Goal: Task Accomplishment & Management: Manage account settings

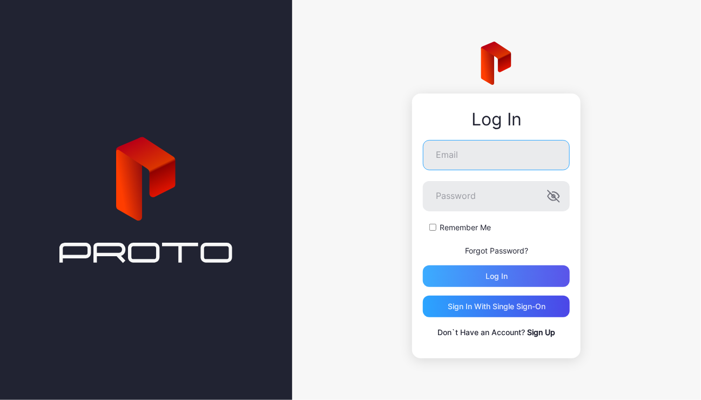
type input "**********"
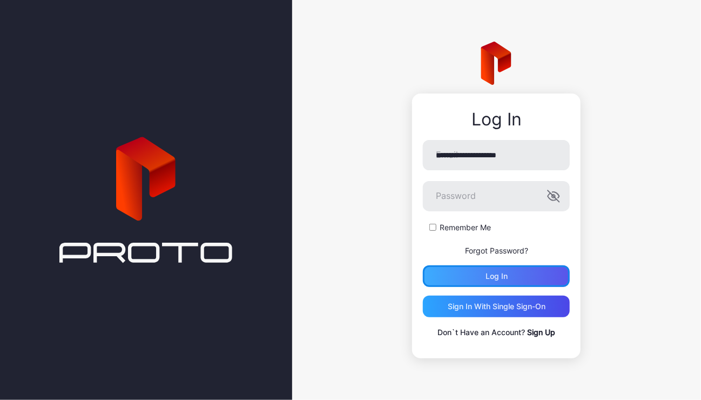
click at [491, 272] on div "Log in" at bounding box center [496, 276] width 22 height 9
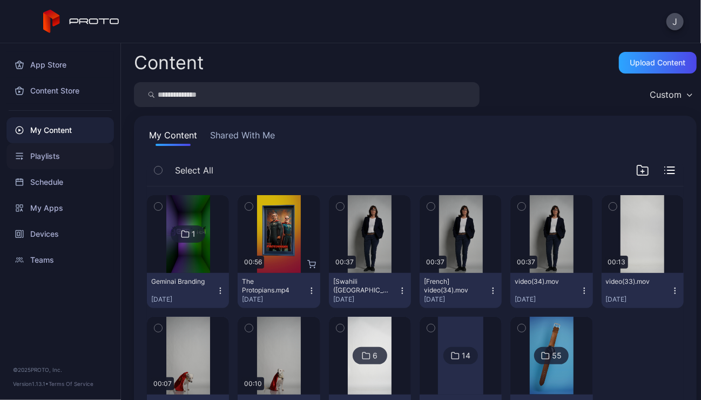
click at [44, 155] on div "Playlists" at bounding box center [59, 156] width 107 height 26
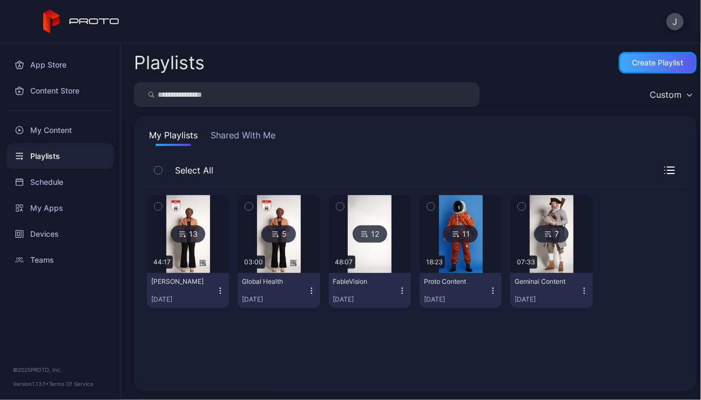
click at [640, 58] on div "Create Playlist" at bounding box center [657, 62] width 51 height 9
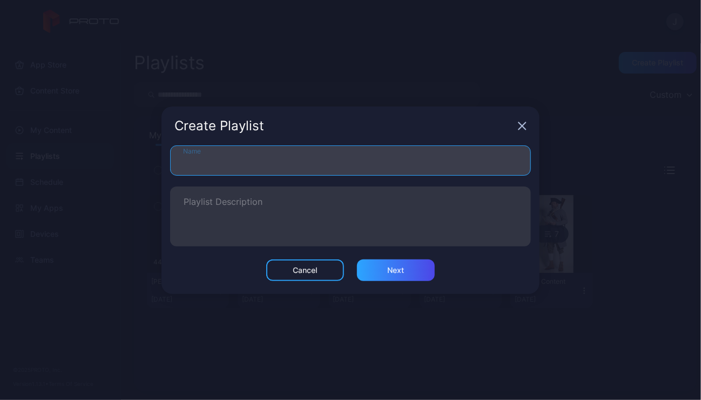
click at [248, 165] on input "Name" at bounding box center [350, 160] width 361 height 30
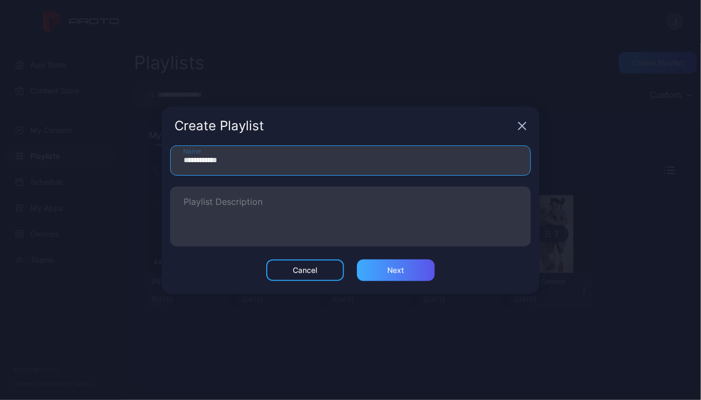
type input "**********"
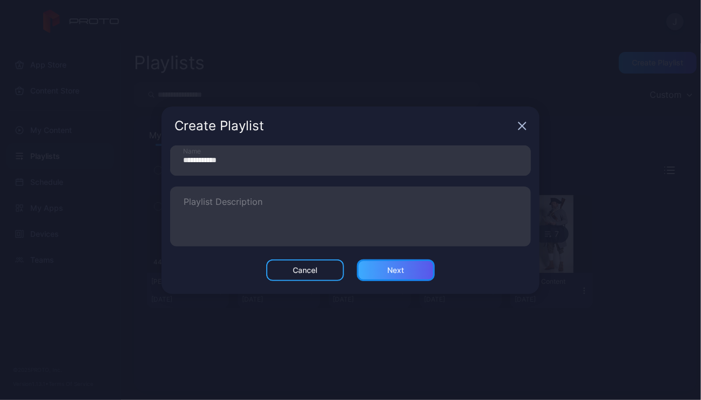
click at [391, 274] on div "Next" at bounding box center [396, 270] width 17 height 9
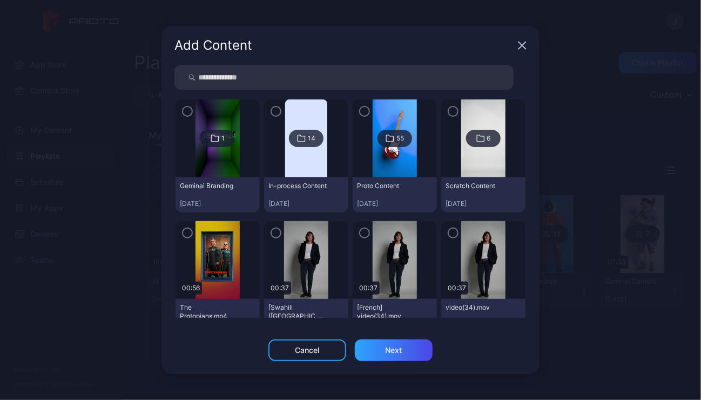
click at [316, 162] on img at bounding box center [306, 138] width 42 height 78
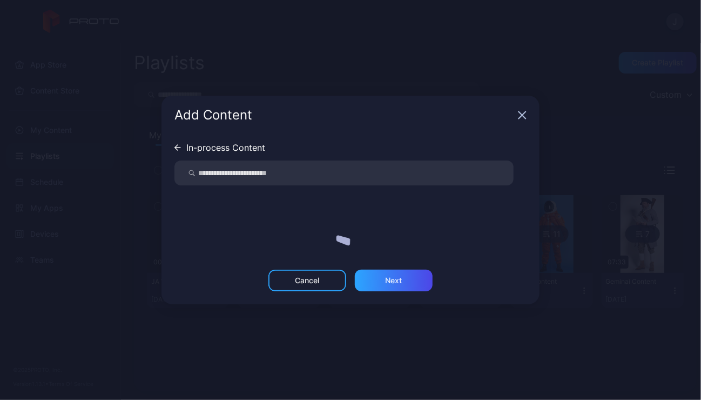
click at [316, 162] on input "search" at bounding box center [343, 172] width 339 height 25
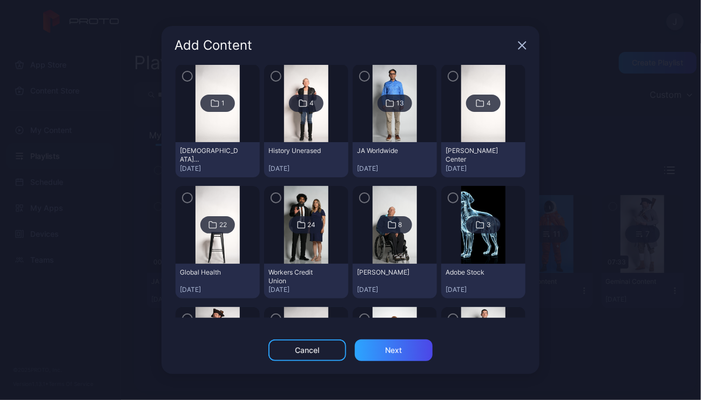
scroll to position [48, 0]
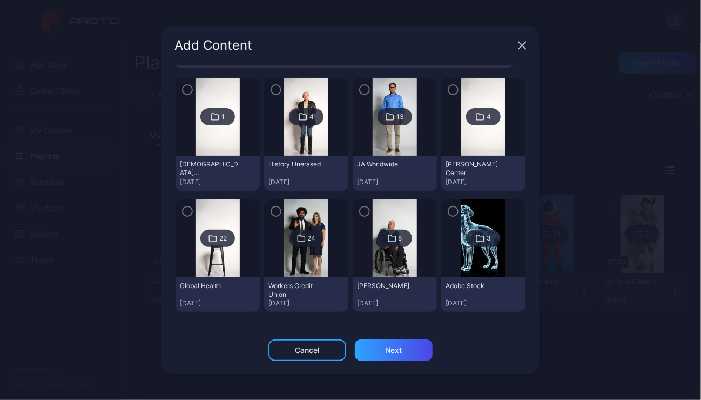
click at [403, 147] on img at bounding box center [395, 117] width 44 height 78
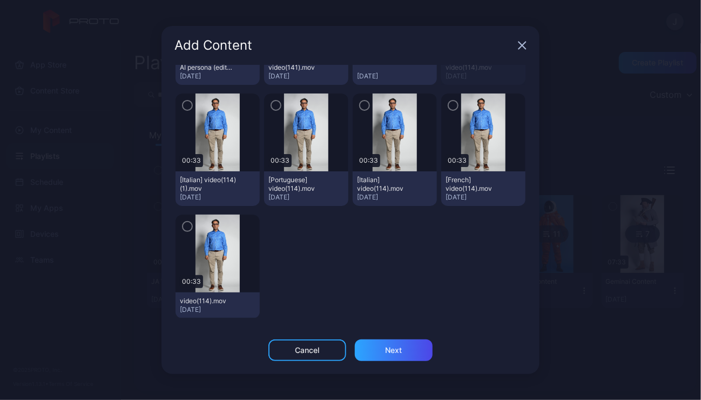
scroll to position [276, 0]
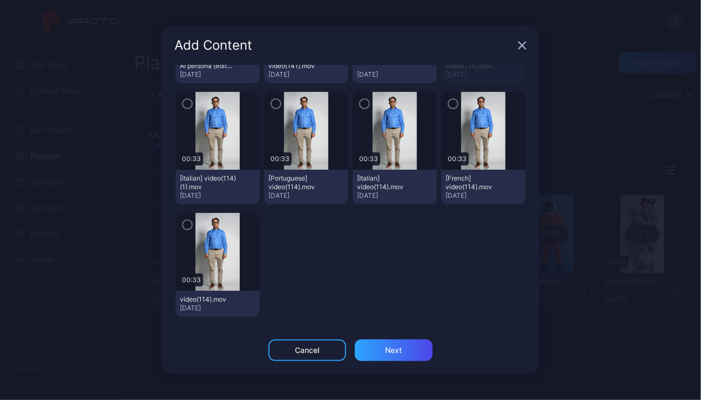
click at [449, 106] on icon "button" at bounding box center [453, 104] width 9 height 12
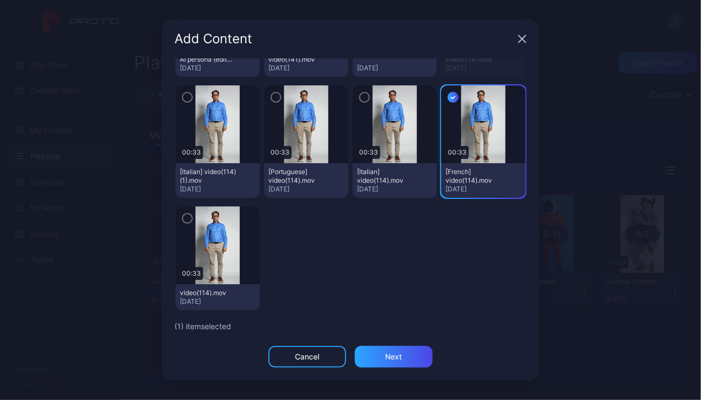
click at [360, 97] on icon "button" at bounding box center [364, 97] width 9 height 12
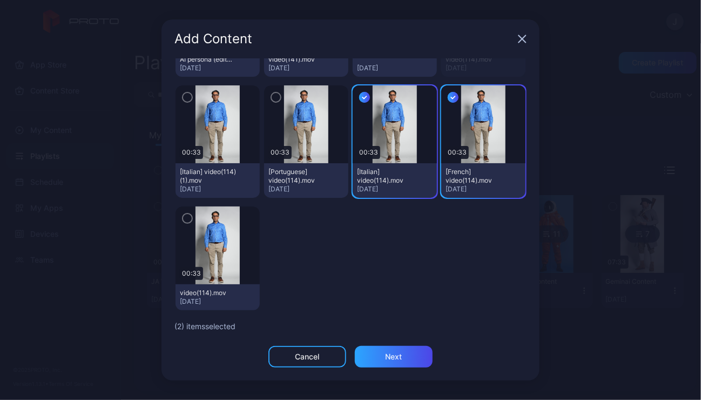
click at [274, 97] on icon "button" at bounding box center [275, 98] width 3 height 2
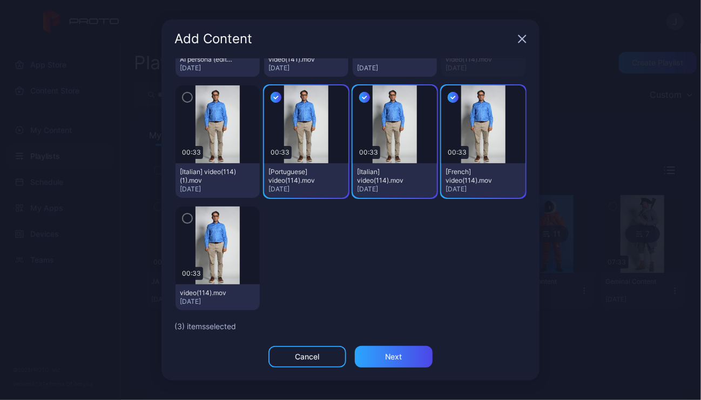
click at [186, 98] on icon "button" at bounding box center [187, 97] width 9 height 12
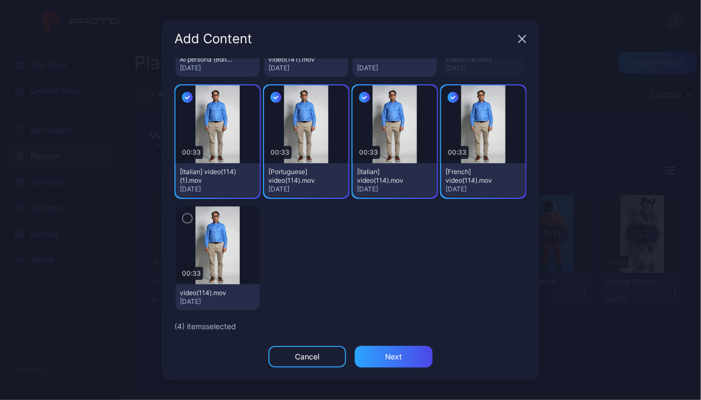
scroll to position [0, 0]
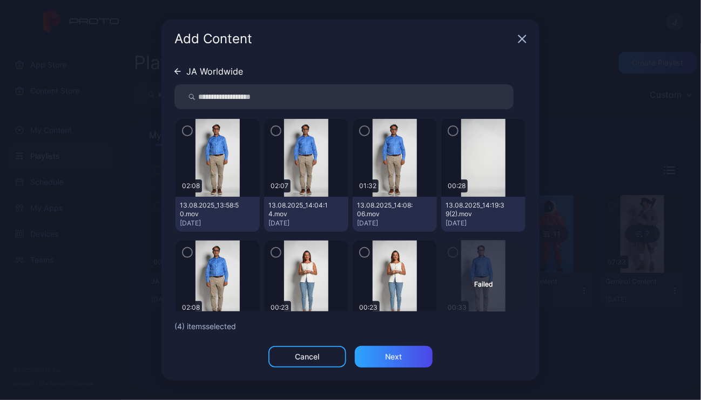
click at [449, 133] on icon "button" at bounding box center [453, 131] width 9 height 12
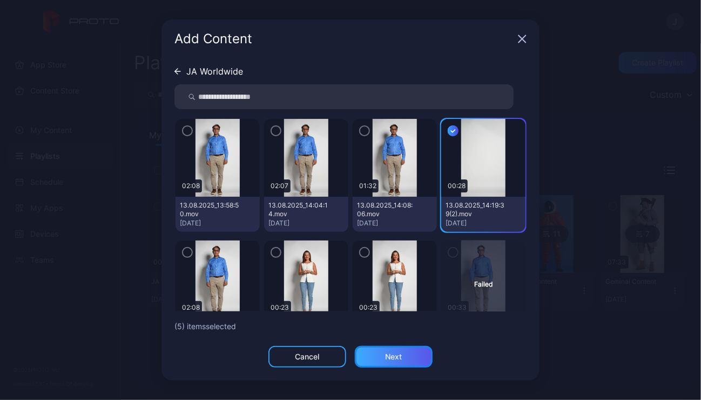
click at [404, 352] on div "Next" at bounding box center [394, 357] width 78 height 22
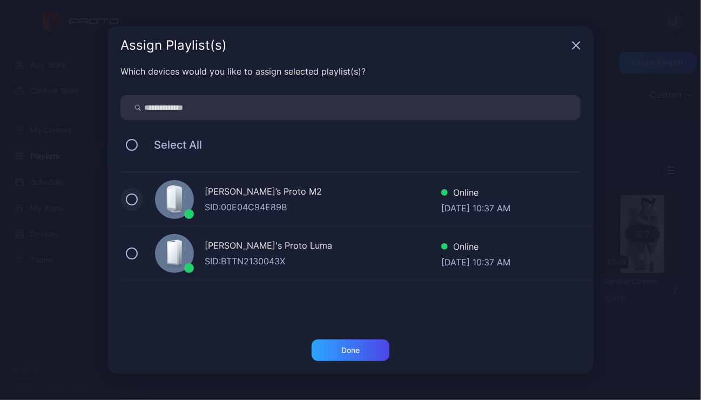
click at [133, 196] on button at bounding box center [132, 199] width 12 height 12
click at [132, 252] on button at bounding box center [132, 253] width 12 height 12
click at [372, 355] on div "Done" at bounding box center [351, 350] width 78 height 22
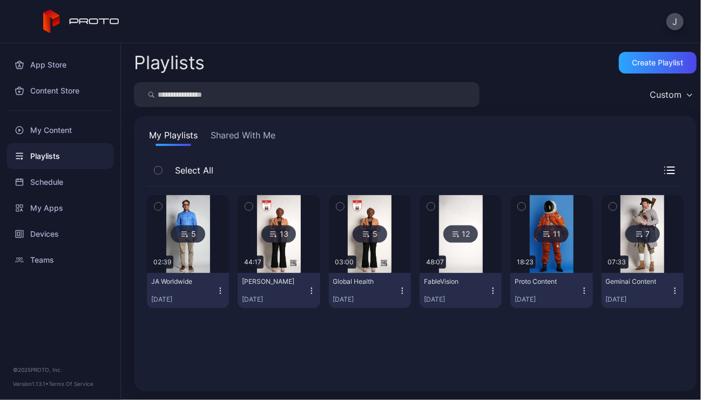
click at [671, 290] on icon "button" at bounding box center [675, 290] width 9 height 9
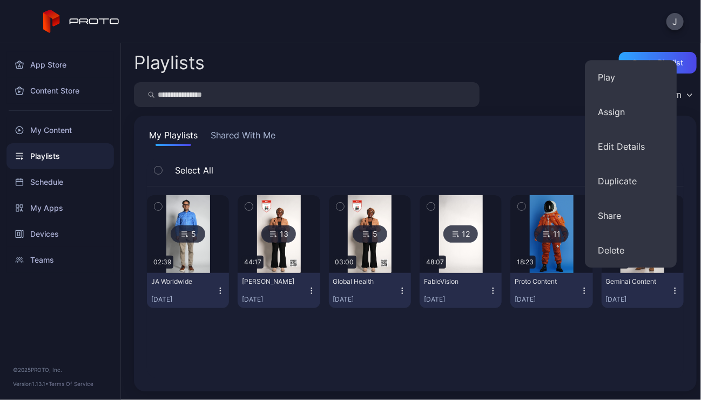
click at [645, 341] on div "5 02:39 JA Worldwide [DATE] 13 44:17 [PERSON_NAME] [DATE] 5 03:00 Global Health…" at bounding box center [415, 282] width 537 height 192
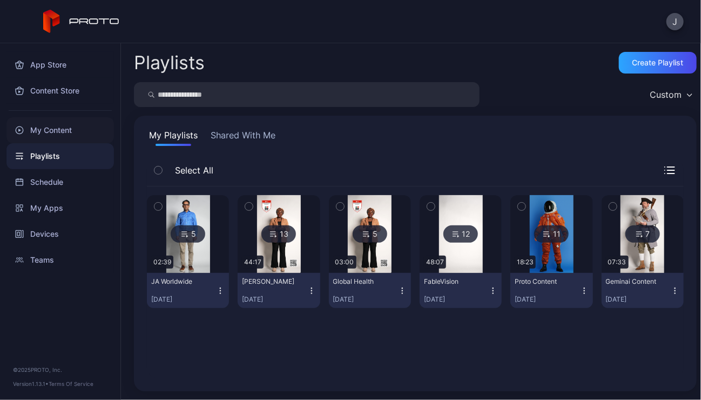
click at [51, 124] on div "My Content" at bounding box center [59, 130] width 107 height 26
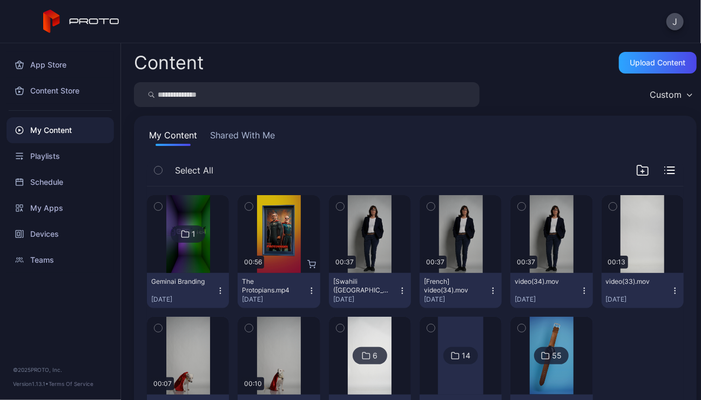
scroll to position [60, 0]
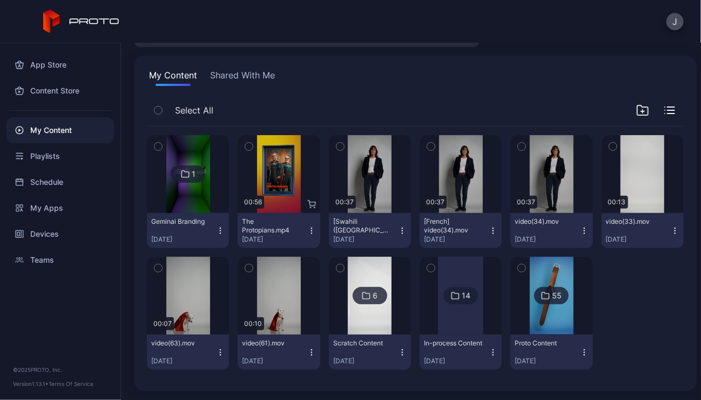
click at [464, 327] on div at bounding box center [460, 295] width 45 height 78
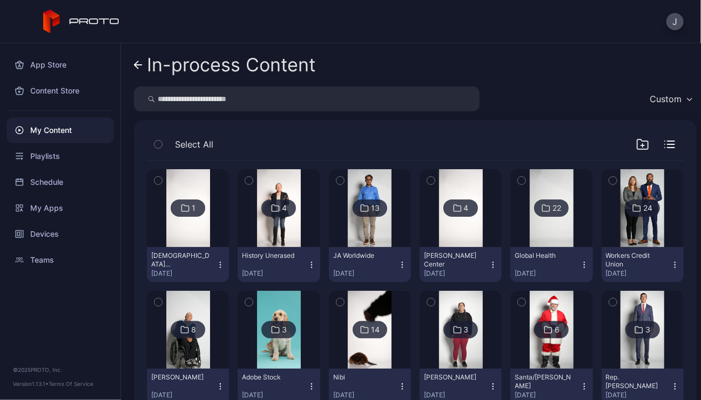
click at [377, 235] on img at bounding box center [370, 208] width 44 height 78
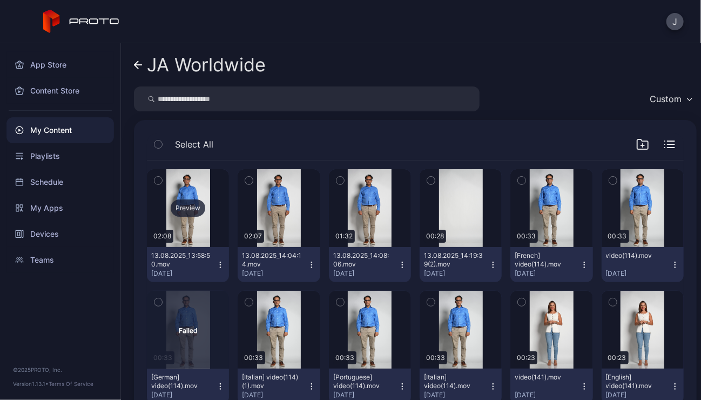
click at [186, 207] on div "Preview" at bounding box center [188, 207] width 35 height 17
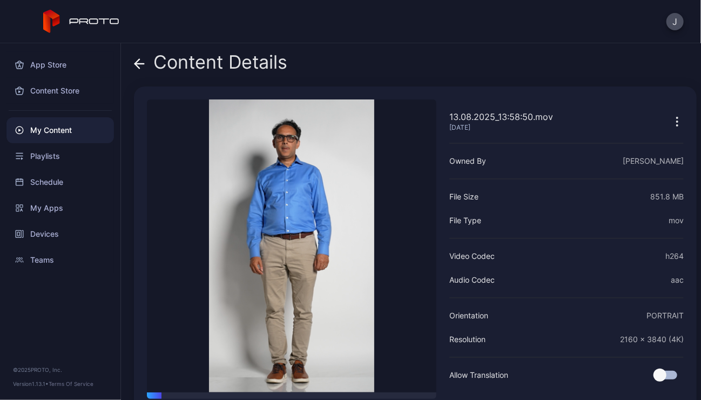
click at [137, 65] on icon at bounding box center [137, 63] width 4 height 9
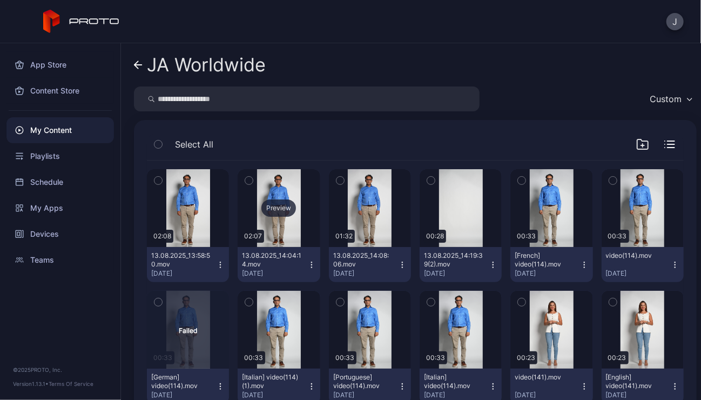
click at [272, 238] on div "Preview" at bounding box center [279, 208] width 82 height 78
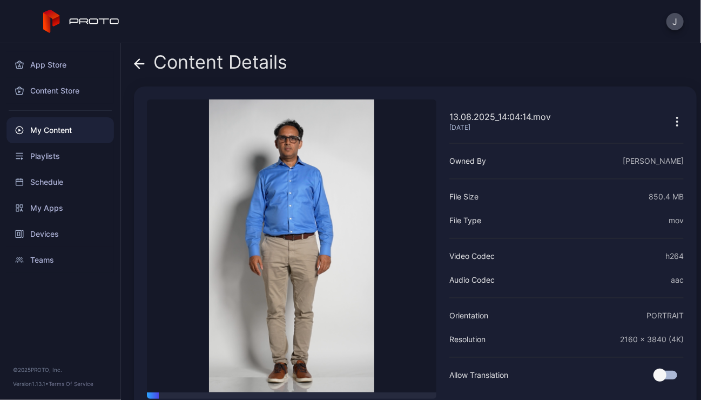
click at [133, 64] on div "Content Details 13.08.2025_14:04:14.mov [DATE] Sorry, your browser doesn‘t supp…" at bounding box center [411, 221] width 580 height 356
click at [139, 66] on icon at bounding box center [139, 63] width 11 height 11
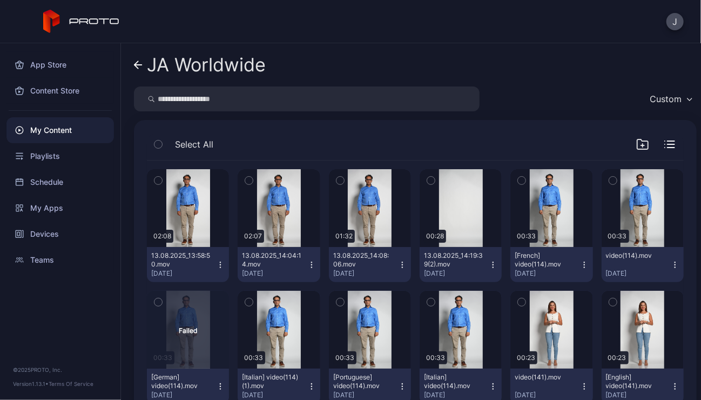
click at [308, 263] on icon "button" at bounding box center [311, 264] width 9 height 9
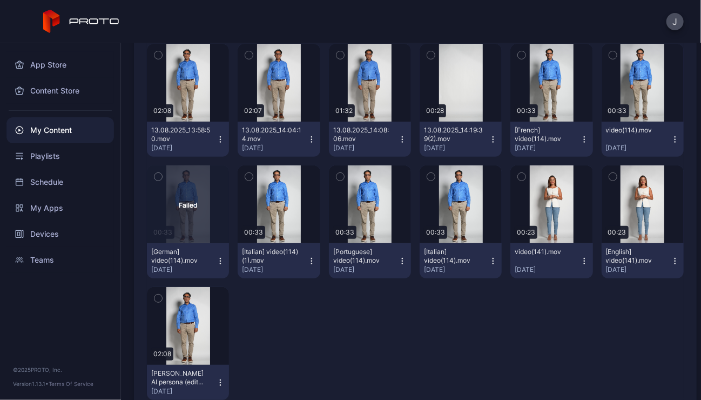
scroll to position [127, 0]
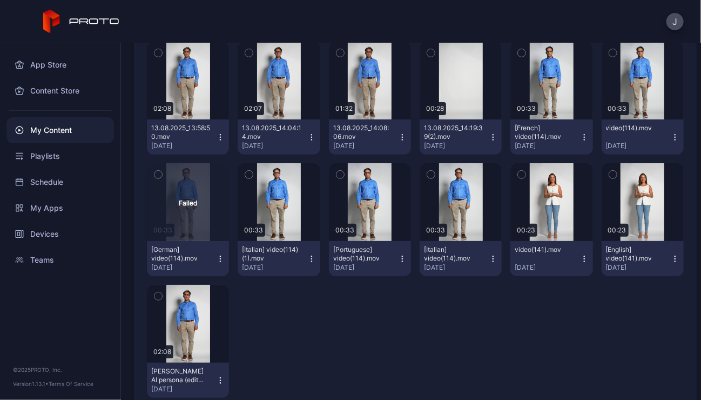
click at [311, 135] on icon "button" at bounding box center [311, 137] width 9 height 9
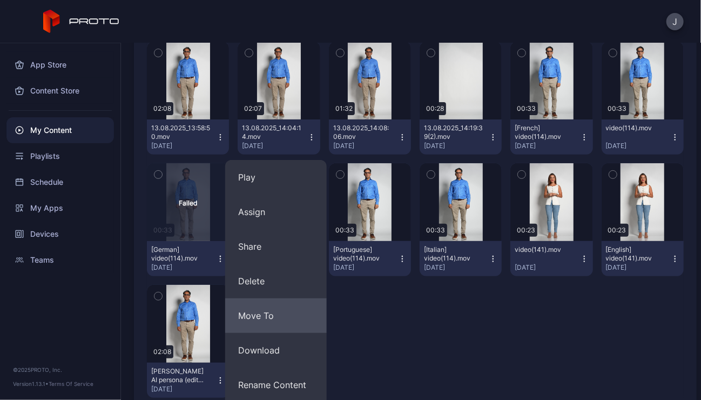
click at [306, 330] on button "Move To" at bounding box center [275, 315] width 101 height 35
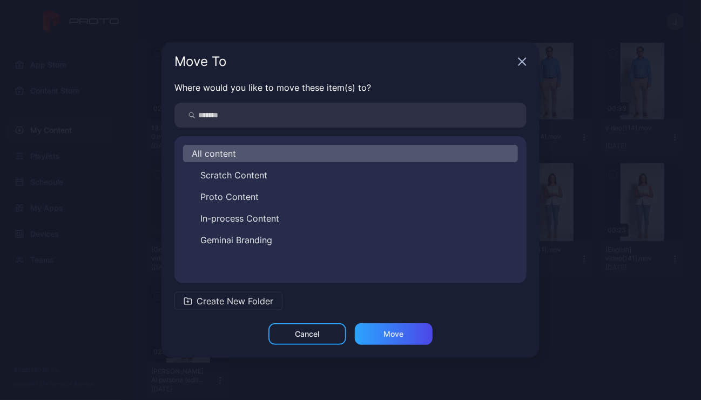
click at [520, 65] on icon "button" at bounding box center [522, 61] width 9 height 9
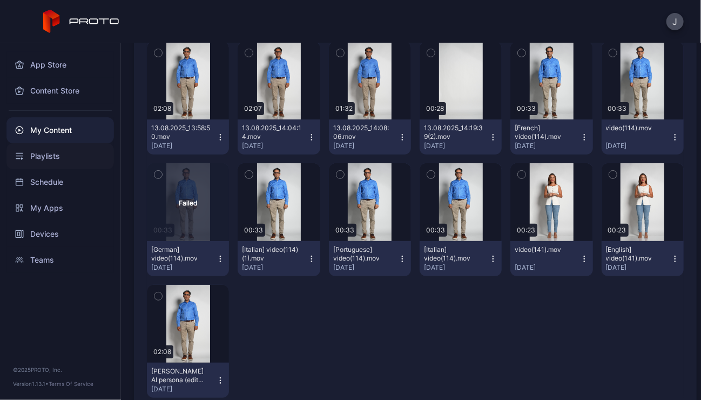
click at [49, 152] on div "Playlists" at bounding box center [59, 156] width 107 height 26
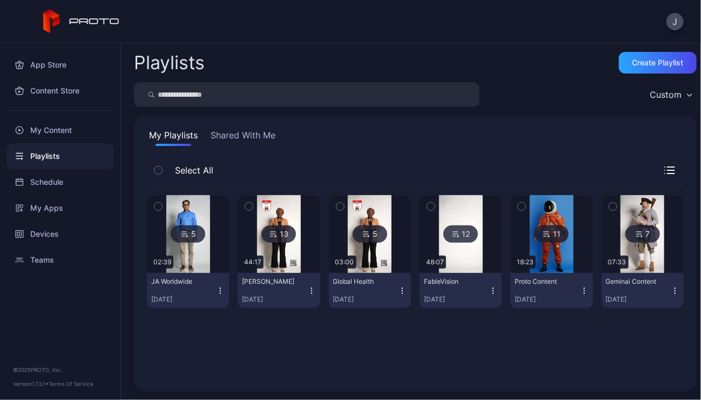
click at [205, 265] on img at bounding box center [188, 234] width 44 height 78
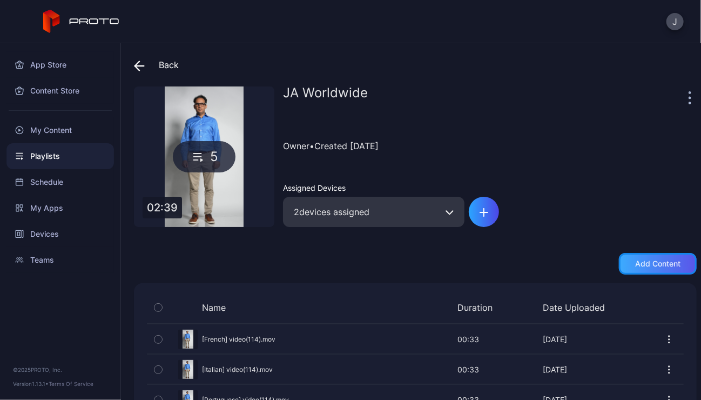
click at [671, 259] on div "Add content" at bounding box center [658, 264] width 78 height 22
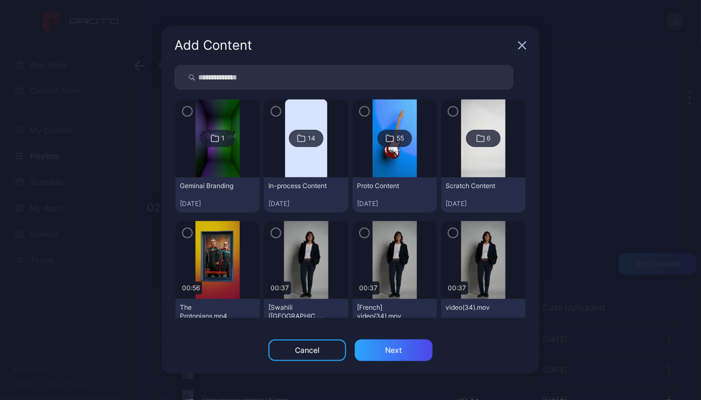
click at [315, 167] on img at bounding box center [306, 138] width 42 height 78
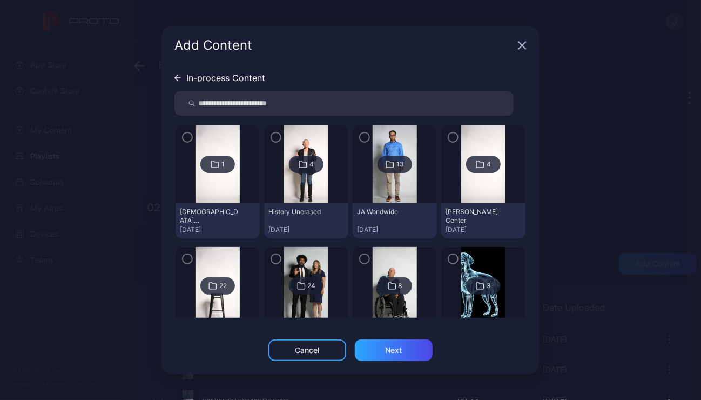
click at [393, 194] on img at bounding box center [395, 164] width 44 height 78
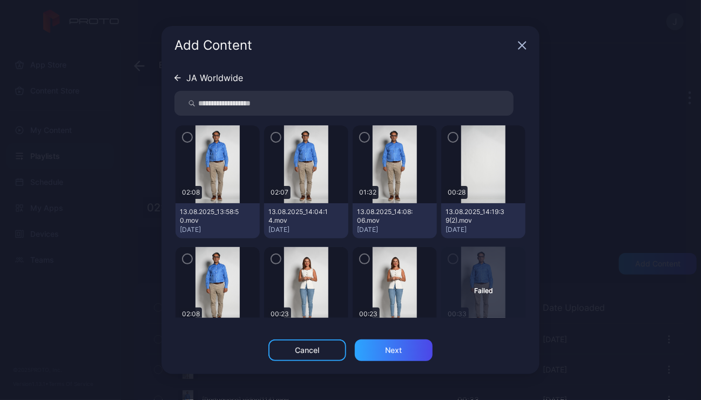
click at [275, 138] on icon "button" at bounding box center [276, 137] width 9 height 12
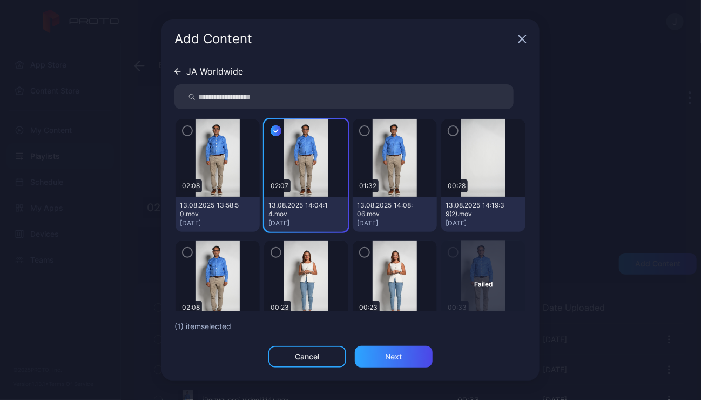
click at [360, 131] on icon "button" at bounding box center [364, 131] width 9 height 12
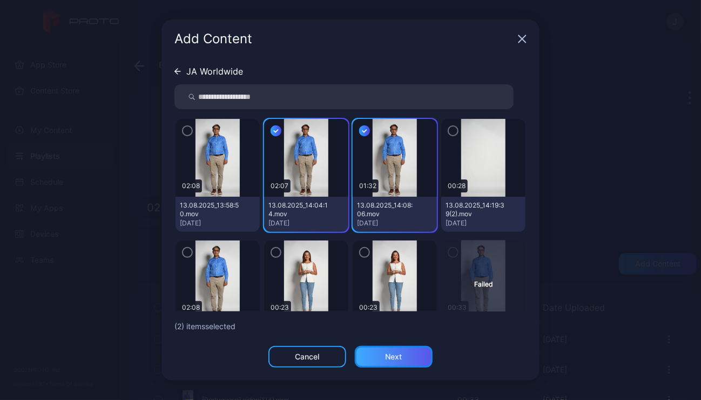
click at [397, 355] on div "Next" at bounding box center [393, 356] width 17 height 9
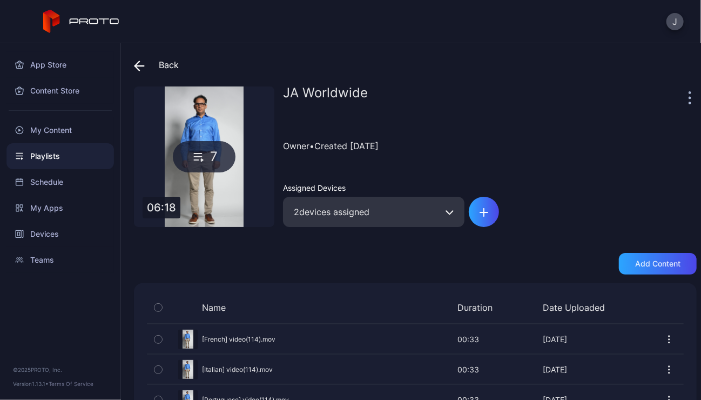
click at [137, 64] on icon at bounding box center [139, 65] width 11 height 11
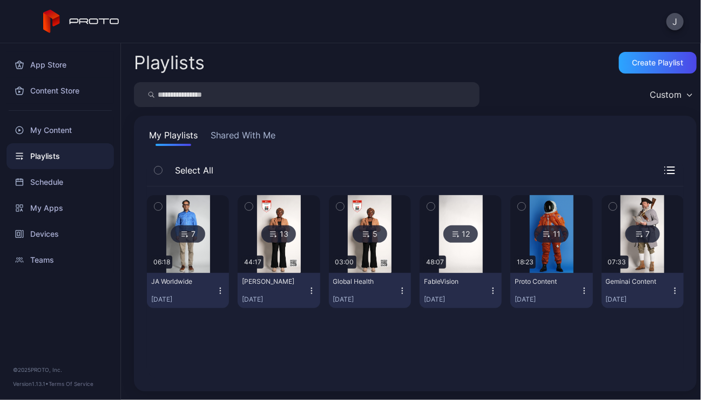
click at [356, 350] on div "7 06:18 JA Worldwide [DATE] 13 44:17 [PERSON_NAME] [DATE] 5 03:00 Global Health…" at bounding box center [415, 282] width 537 height 192
click at [52, 235] on div "Devices" at bounding box center [59, 234] width 107 height 26
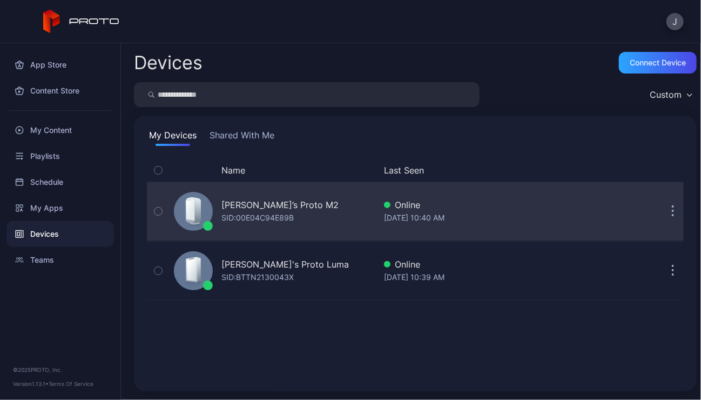
click at [284, 209] on div "[PERSON_NAME]’s Proto M2" at bounding box center [279, 204] width 117 height 13
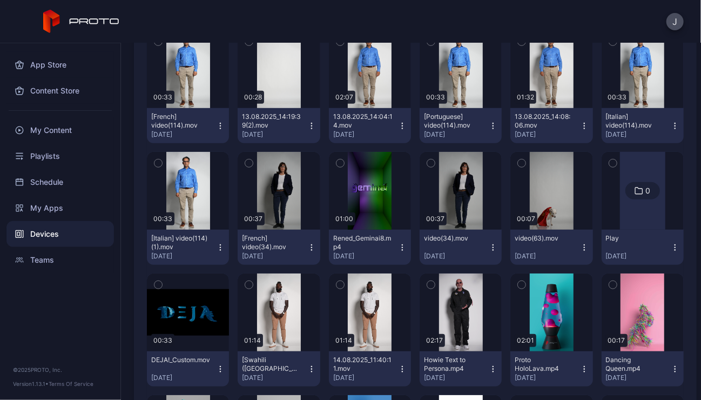
scroll to position [241, 0]
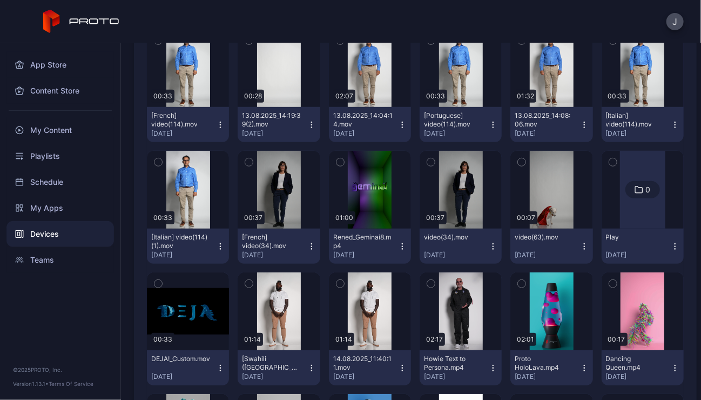
click at [304, 250] on button "[French] video(34).mov [DATE]" at bounding box center [279, 245] width 82 height 35
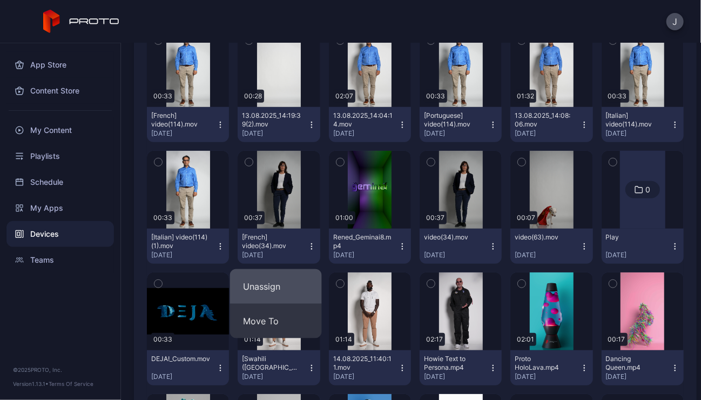
click at [286, 290] on button "Unassign" at bounding box center [276, 286] width 92 height 35
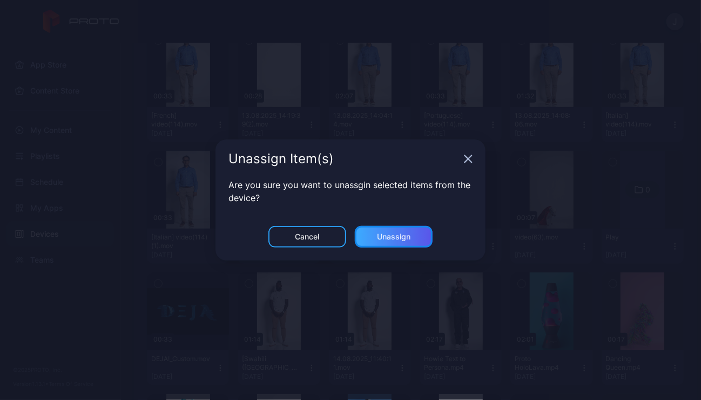
click at [394, 234] on div "Unassign" at bounding box center [393, 236] width 33 height 9
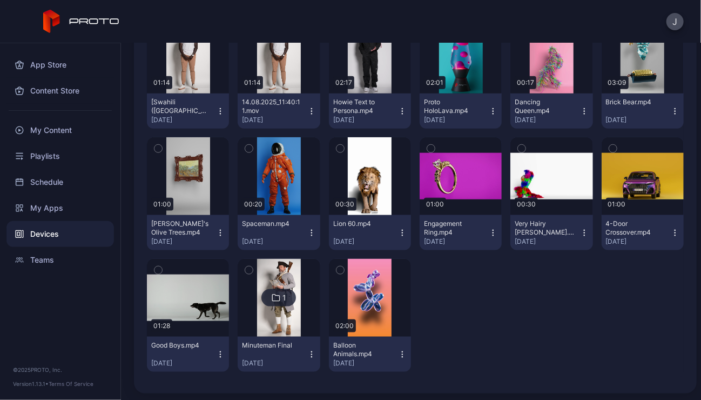
scroll to position [499, 0]
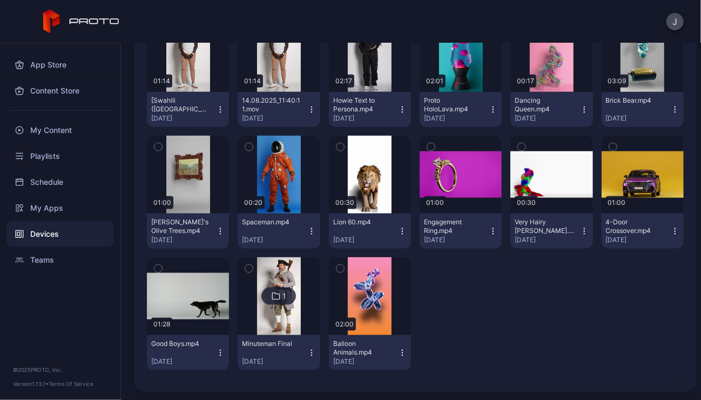
click at [671, 227] on icon "button" at bounding box center [675, 231] width 9 height 9
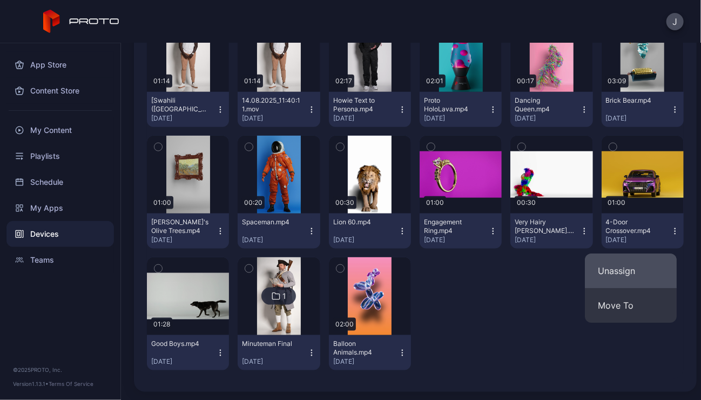
click at [622, 270] on button "Unassign" at bounding box center [631, 270] width 92 height 35
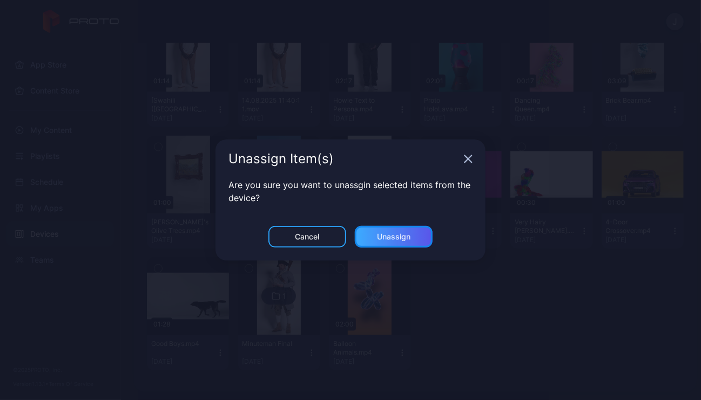
click at [407, 237] on div "Unassign" at bounding box center [393, 236] width 33 height 9
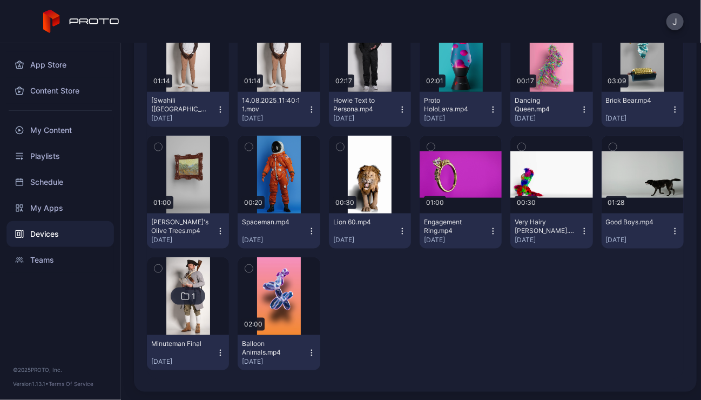
click at [580, 233] on icon "button" at bounding box center [584, 231] width 9 height 9
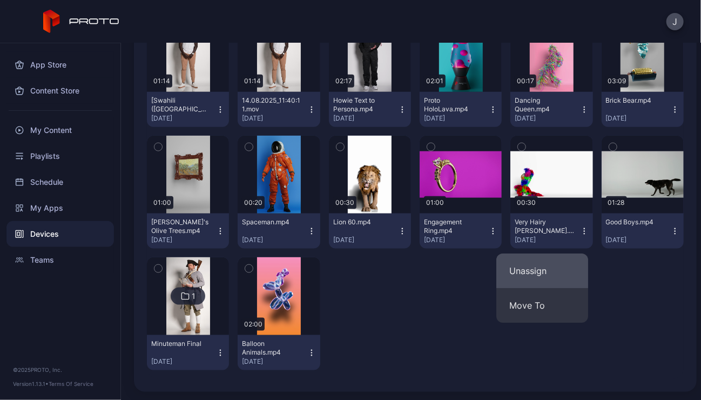
click at [538, 268] on button "Unassign" at bounding box center [542, 270] width 92 height 35
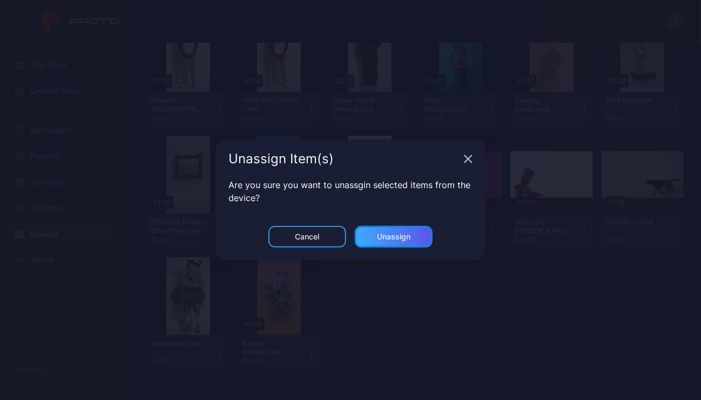
click at [418, 240] on div "Unassign" at bounding box center [394, 237] width 78 height 22
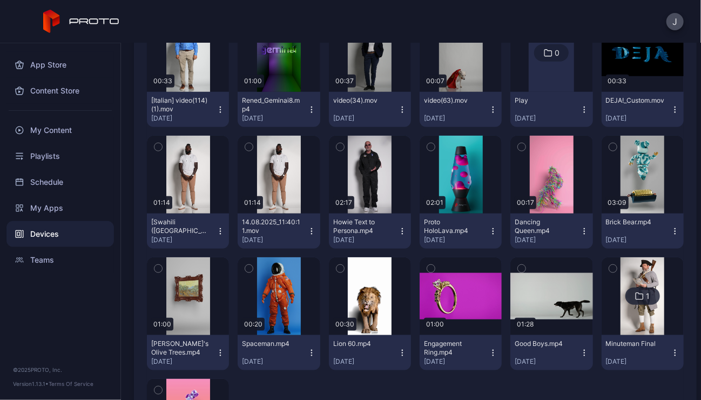
scroll to position [481, 0]
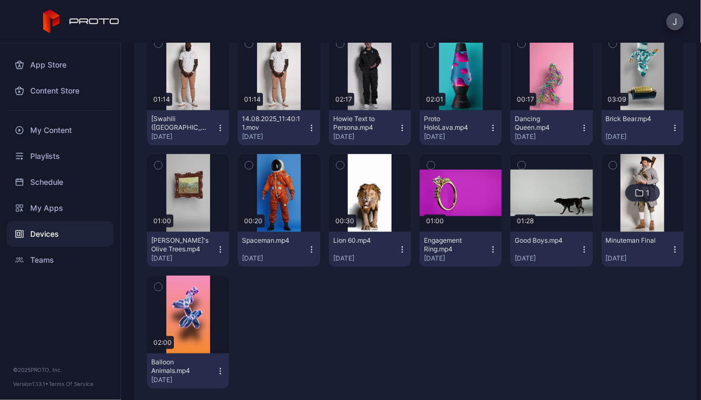
click at [489, 250] on icon "button" at bounding box center [493, 249] width 9 height 9
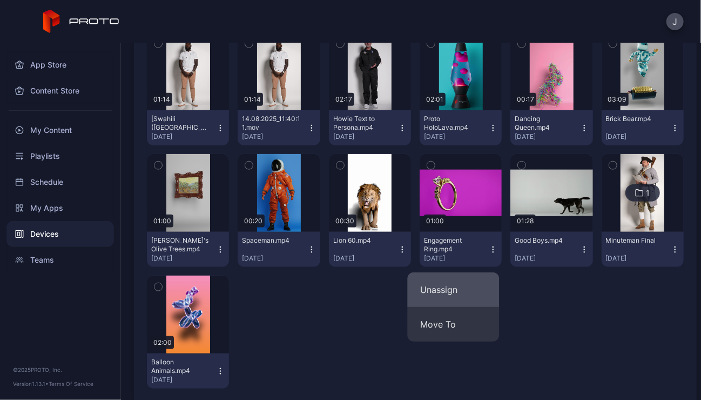
click at [452, 292] on button "Unassign" at bounding box center [453, 289] width 92 height 35
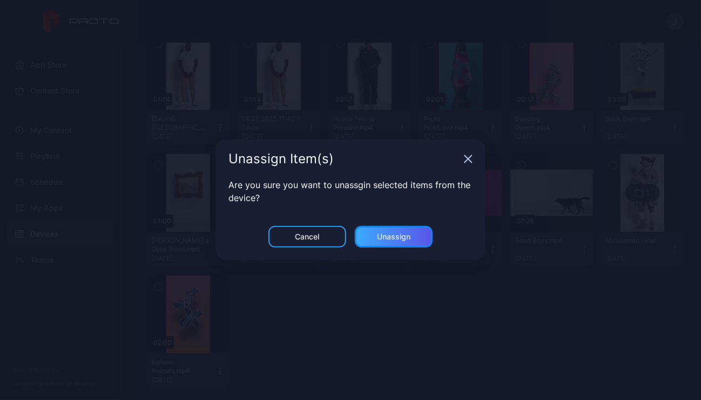
click at [410, 240] on div "Unassign" at bounding box center [394, 237] width 78 height 22
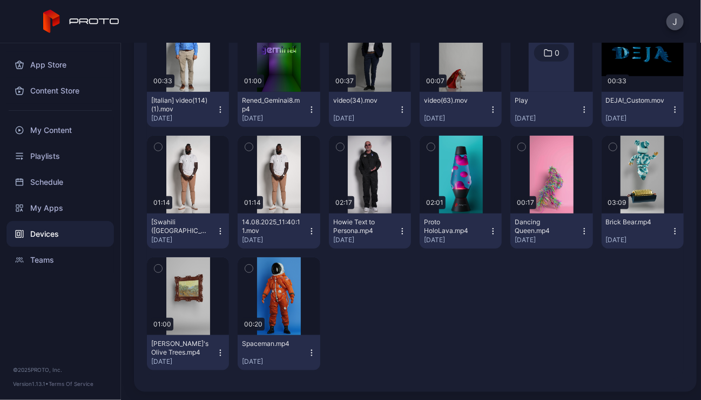
scroll to position [387, 0]
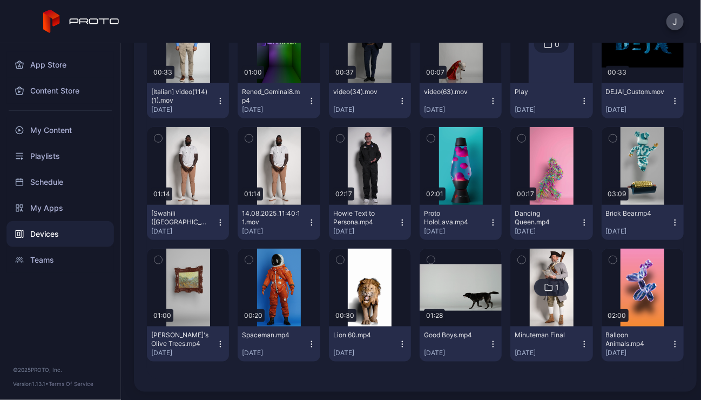
click at [220, 340] on icon "button" at bounding box center [220, 344] width 9 height 9
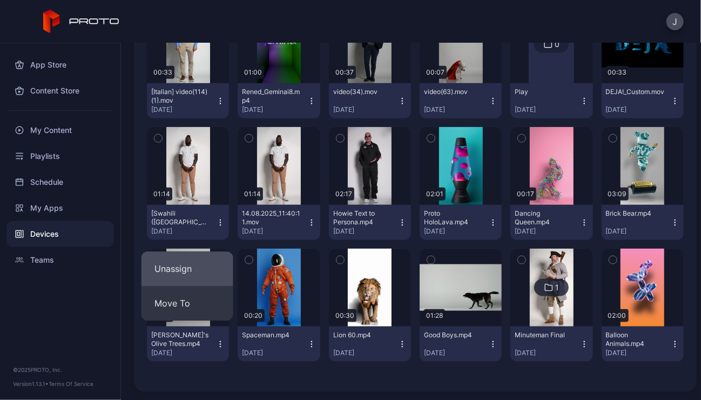
click at [185, 265] on button "Unassign" at bounding box center [187, 269] width 92 height 35
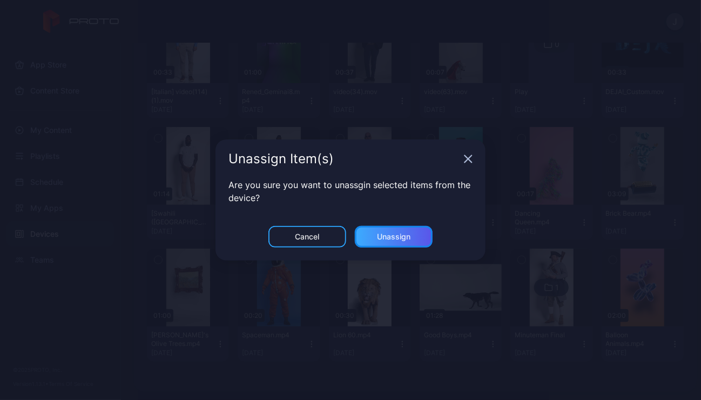
click at [414, 234] on div "Unassign" at bounding box center [394, 237] width 78 height 22
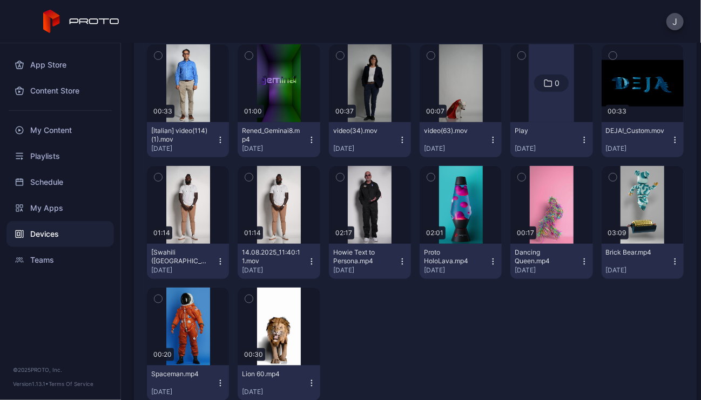
scroll to position [378, 0]
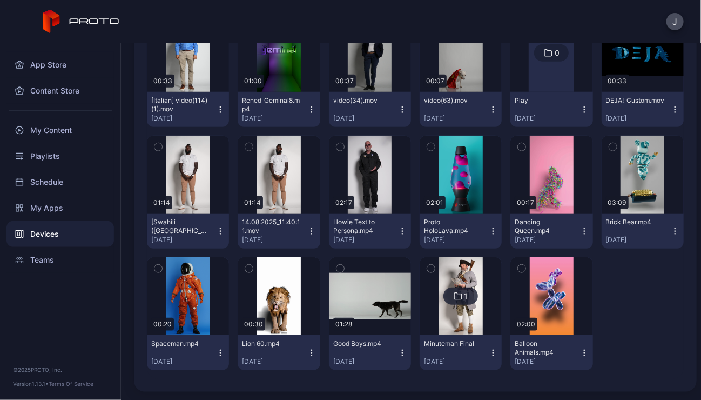
click at [580, 232] on icon "button" at bounding box center [584, 231] width 9 height 9
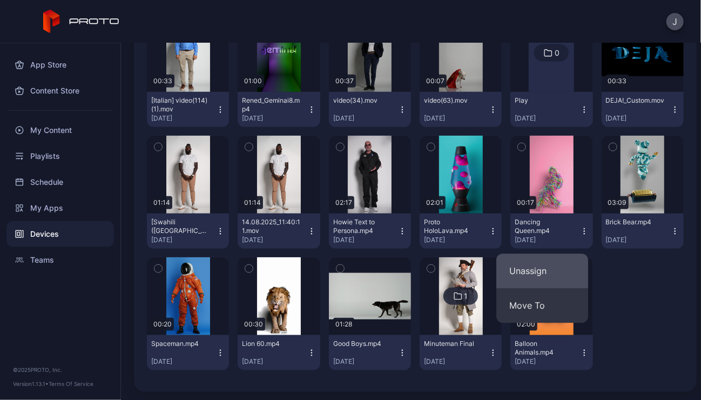
click at [537, 267] on button "Unassign" at bounding box center [542, 271] width 92 height 35
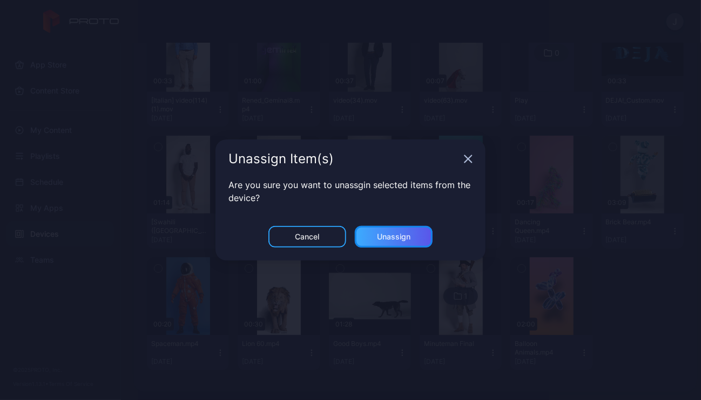
click at [422, 234] on div "Unassign" at bounding box center [394, 237] width 78 height 22
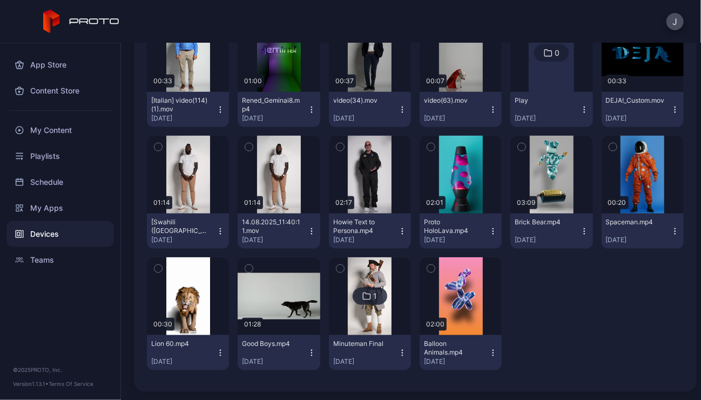
click at [307, 232] on icon "button" at bounding box center [311, 231] width 9 height 9
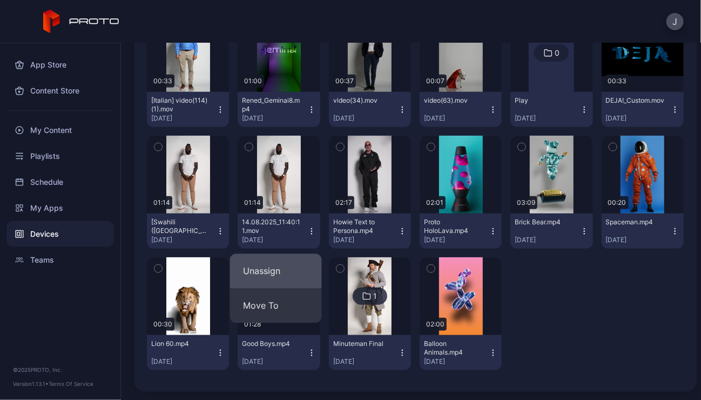
click at [274, 269] on button "Unassign" at bounding box center [276, 271] width 92 height 35
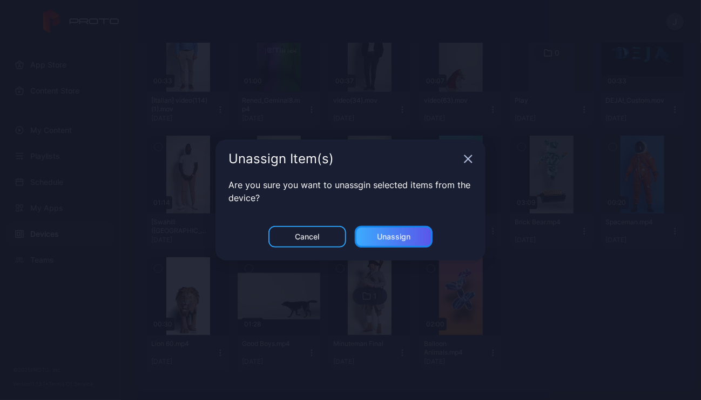
click at [409, 235] on div "Unassign" at bounding box center [393, 236] width 33 height 9
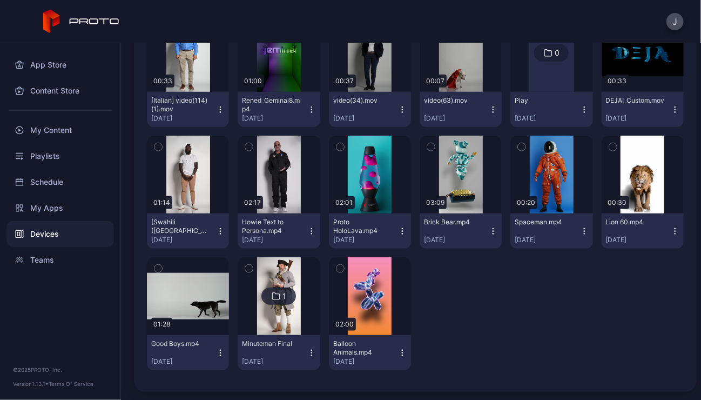
click at [220, 229] on icon "button" at bounding box center [220, 231] width 9 height 9
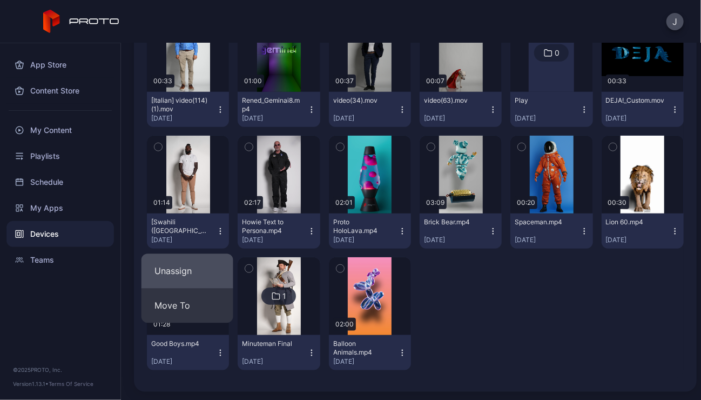
click at [192, 272] on button "Unassign" at bounding box center [187, 271] width 92 height 35
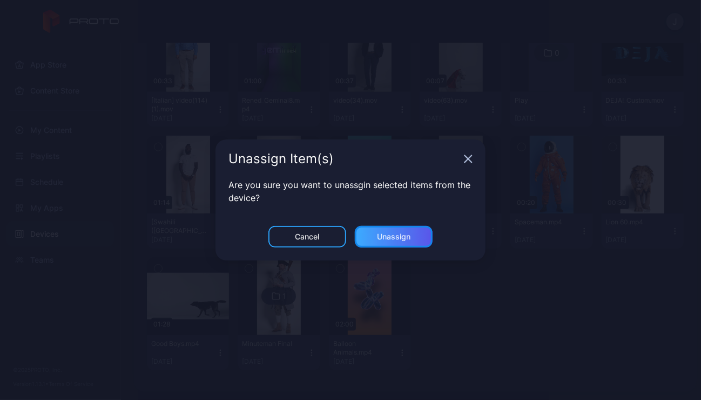
click at [400, 242] on div "Unassign" at bounding box center [394, 237] width 78 height 22
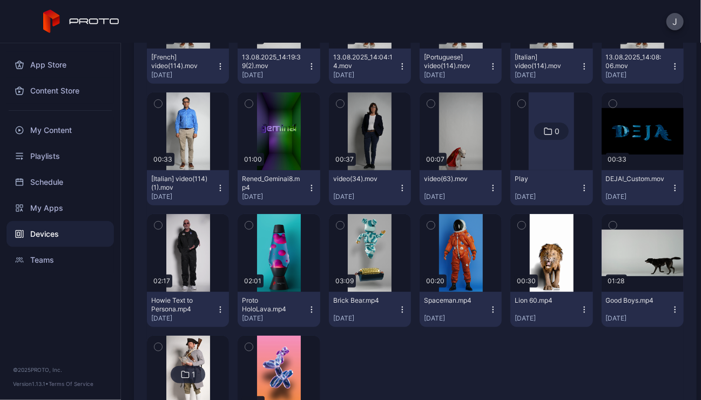
scroll to position [287, 0]
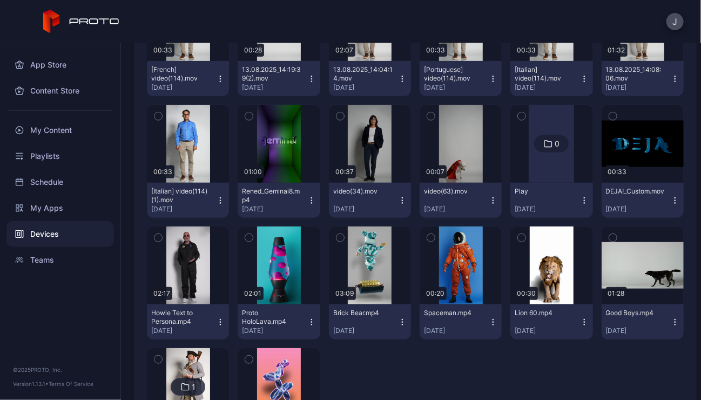
click at [671, 200] on icon "button" at bounding box center [675, 200] width 9 height 9
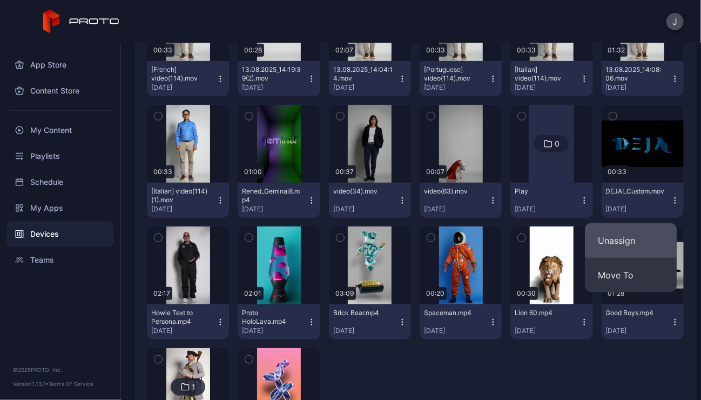
click at [618, 247] on button "Unassign" at bounding box center [631, 240] width 92 height 35
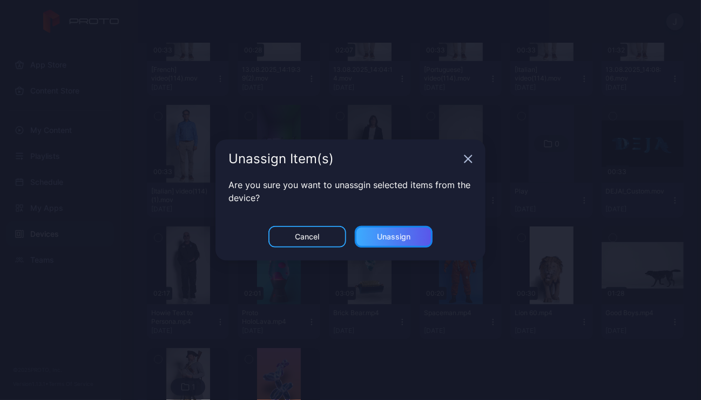
click at [416, 238] on div "Unassign" at bounding box center [394, 237] width 78 height 22
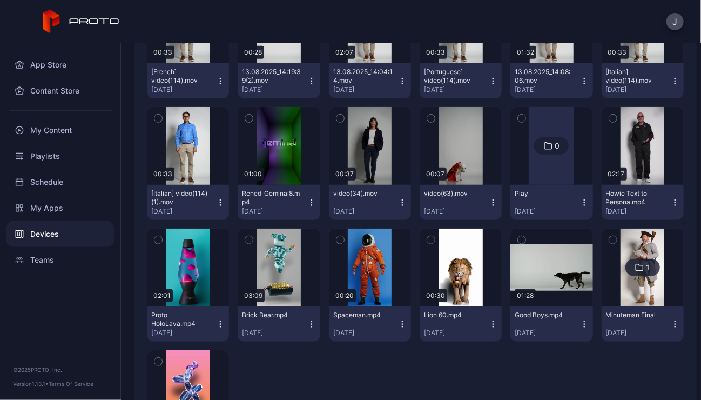
scroll to position [257, 0]
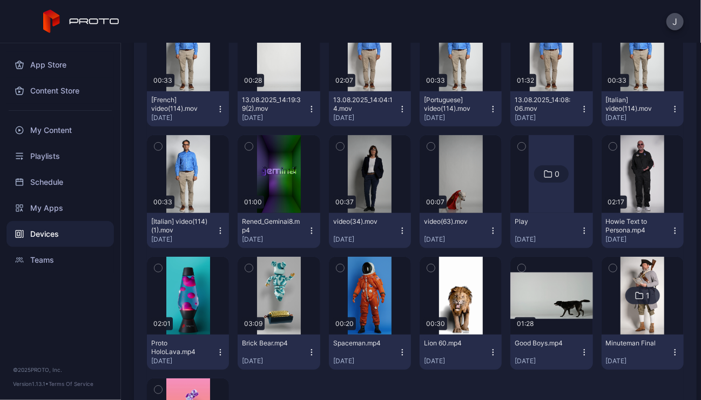
click at [580, 231] on icon "button" at bounding box center [584, 230] width 9 height 9
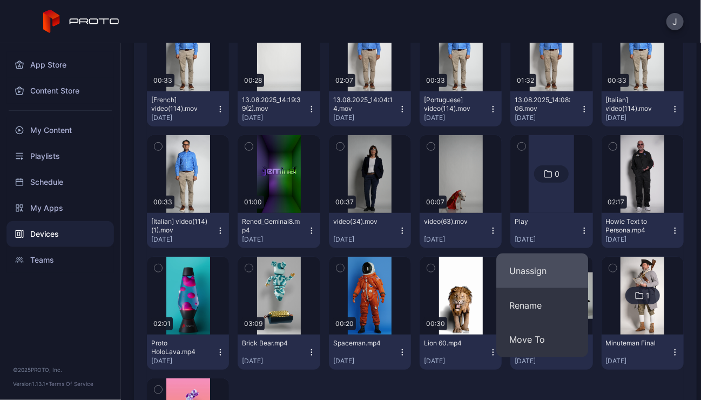
click at [536, 268] on button "Unassign" at bounding box center [542, 270] width 92 height 35
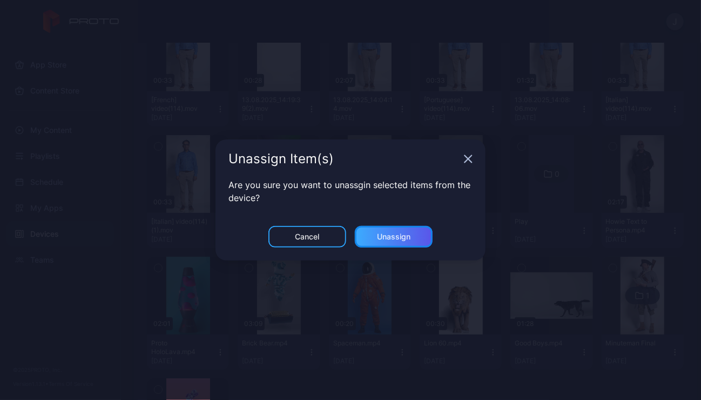
click at [415, 240] on div "Unassign" at bounding box center [394, 237] width 78 height 22
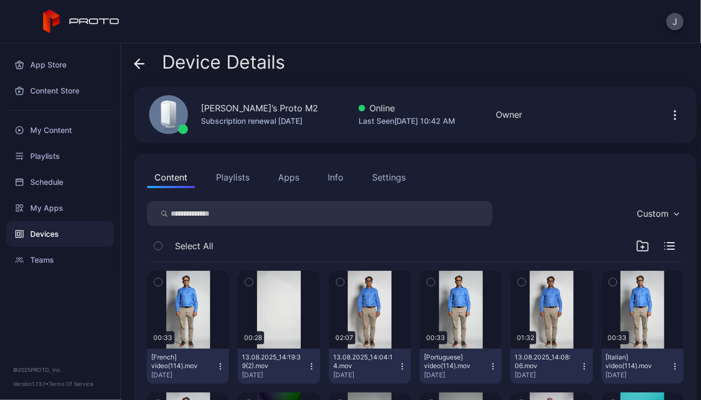
scroll to position [266, 0]
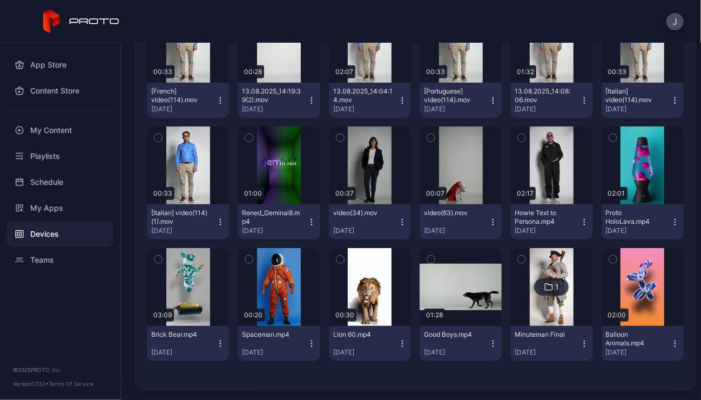
click at [397, 216] on button "video(34).mov [DATE]" at bounding box center [370, 221] width 82 height 35
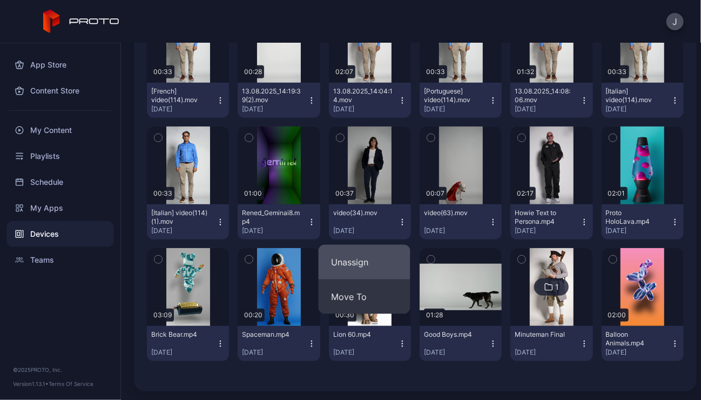
click at [362, 262] on button "Unassign" at bounding box center [365, 262] width 92 height 35
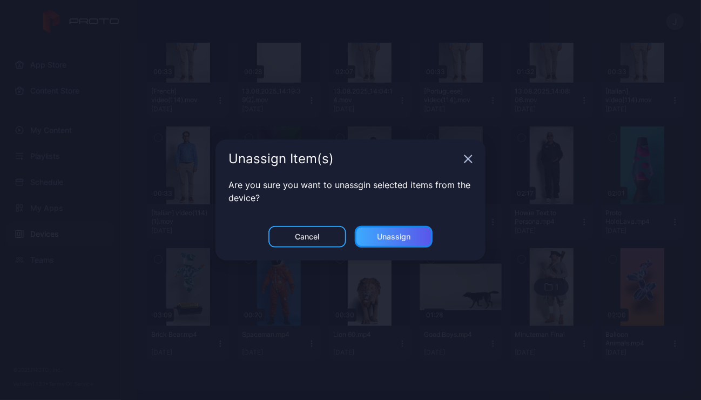
click at [415, 236] on div "Unassign" at bounding box center [394, 237] width 78 height 22
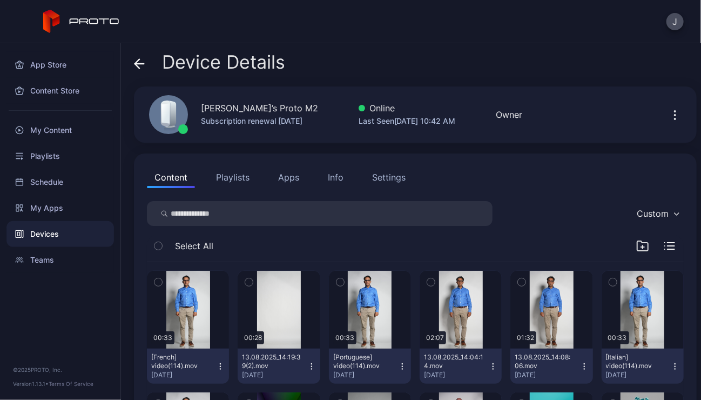
scroll to position [257, 0]
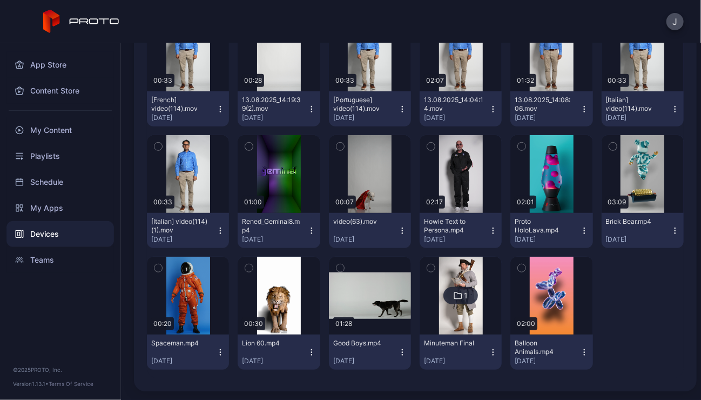
click at [314, 231] on button "Rened_Geminai8.mp4 [DATE]" at bounding box center [279, 230] width 82 height 35
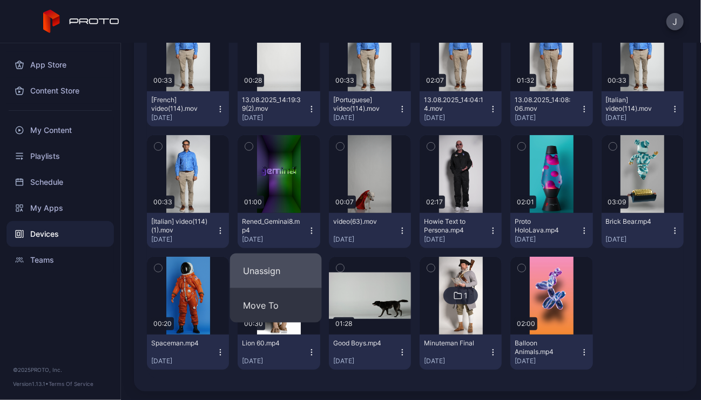
click at [275, 269] on button "Unassign" at bounding box center [276, 270] width 92 height 35
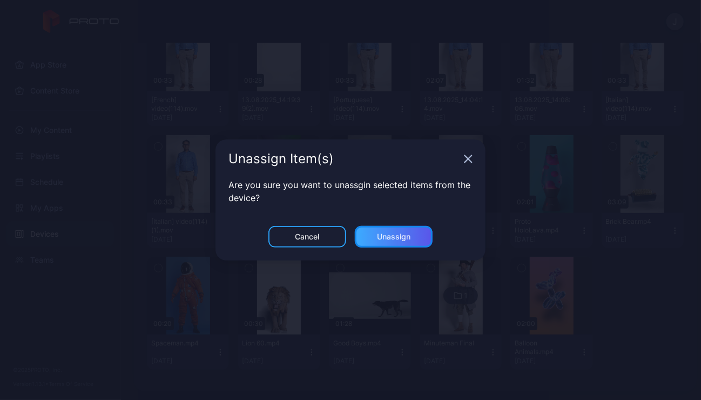
click at [400, 238] on div "Unassign" at bounding box center [393, 236] width 33 height 9
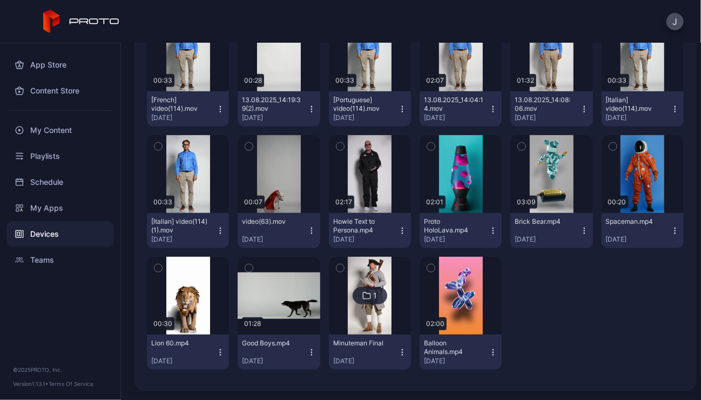
scroll to position [0, 0]
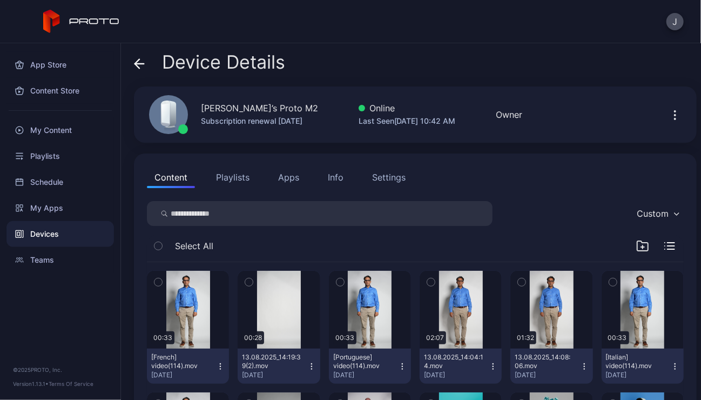
click at [57, 231] on div "Devices" at bounding box center [59, 234] width 107 height 26
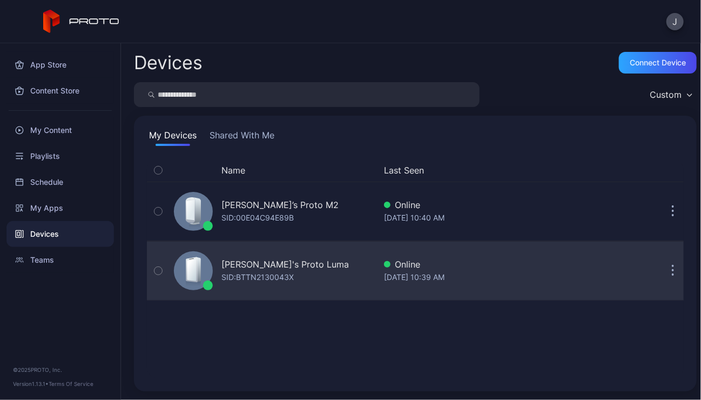
click at [277, 272] on div "SID: BTTN2130043X" at bounding box center [257, 276] width 72 height 13
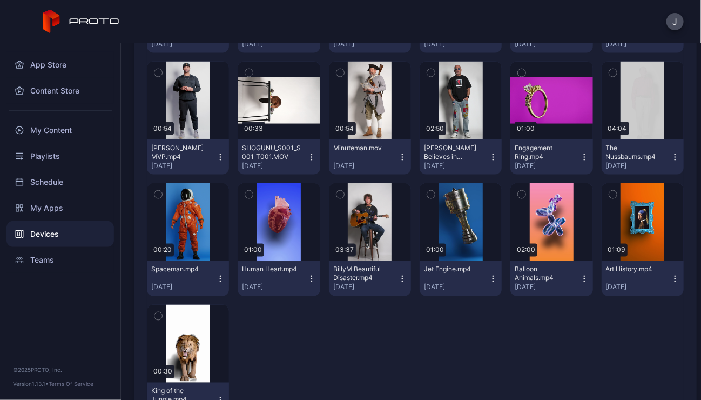
scroll to position [743, 0]
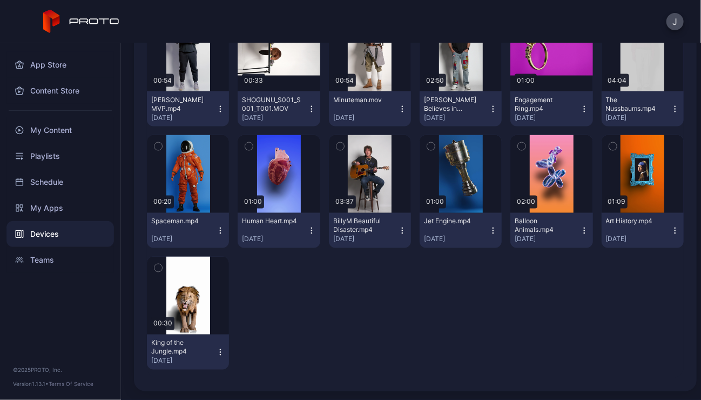
click at [671, 233] on icon "button" at bounding box center [675, 230] width 9 height 9
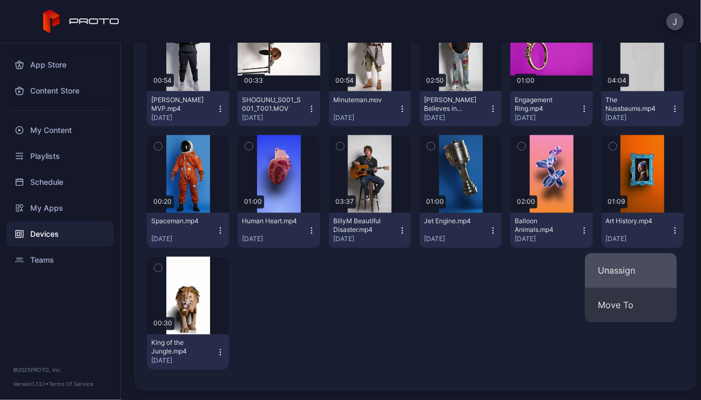
click at [637, 269] on button "Unassign" at bounding box center [631, 270] width 92 height 35
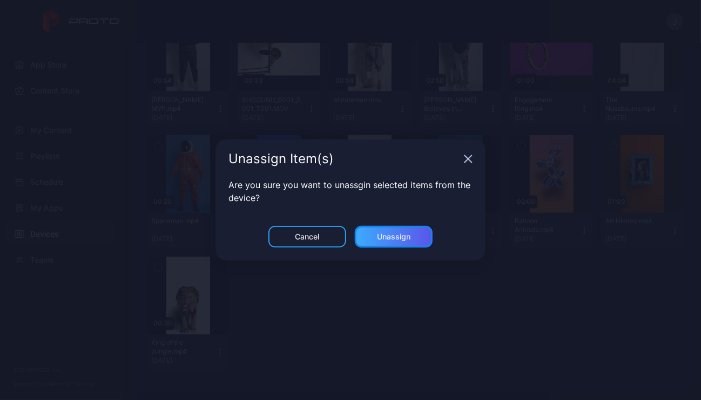
click at [410, 242] on div "Unassign" at bounding box center [394, 237] width 78 height 22
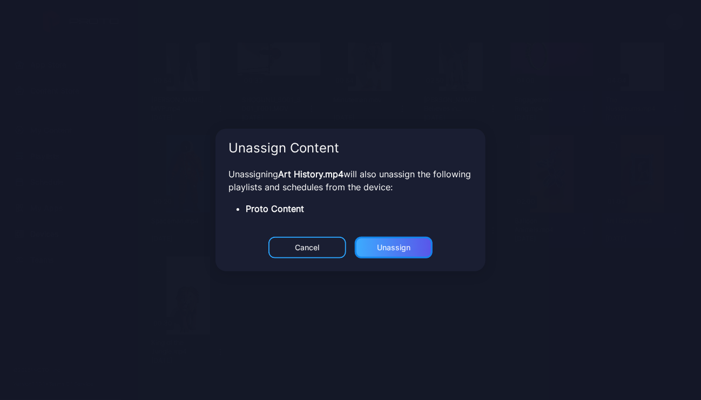
click at [407, 245] on div "Unassign" at bounding box center [393, 247] width 33 height 9
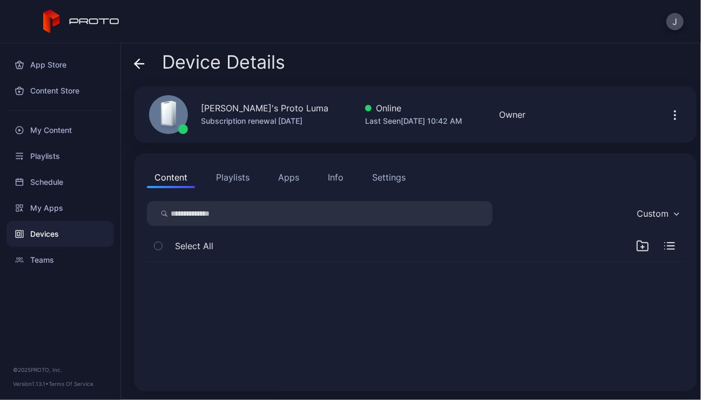
scroll to position [0, 0]
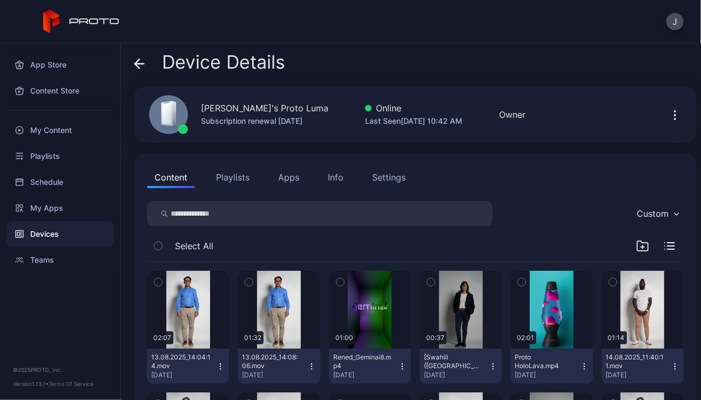
click at [398, 367] on icon "button" at bounding box center [402, 366] width 9 height 9
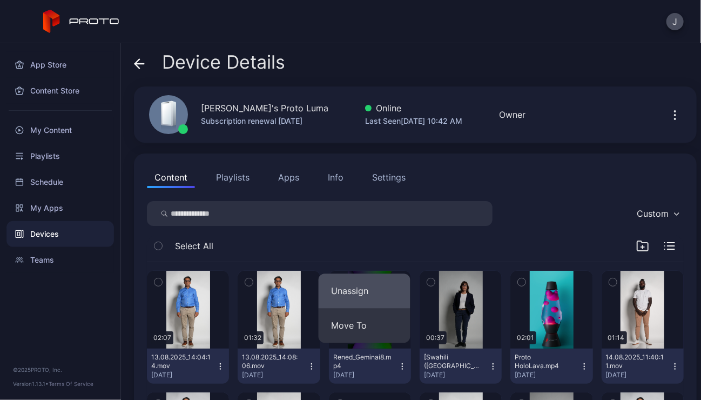
click at [369, 285] on button "Unassign" at bounding box center [365, 290] width 92 height 35
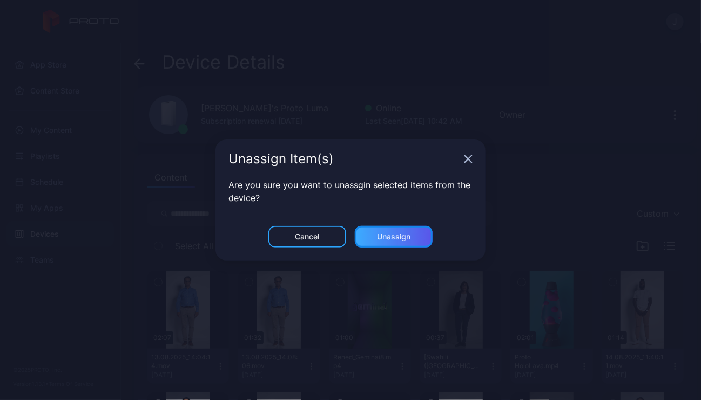
click at [418, 235] on div "Unassign" at bounding box center [394, 237] width 78 height 22
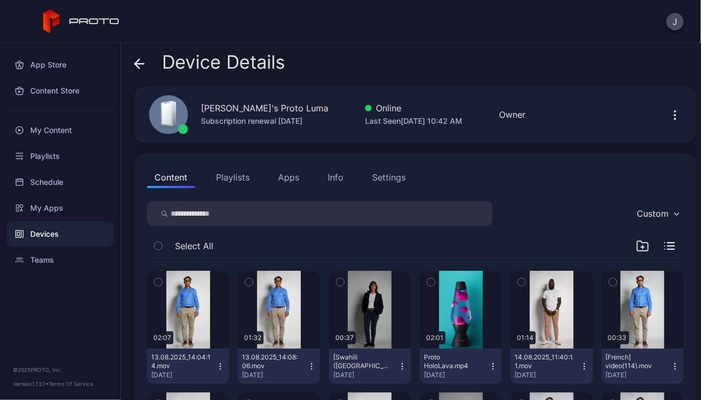
click at [398, 369] on icon "button" at bounding box center [402, 366] width 9 height 9
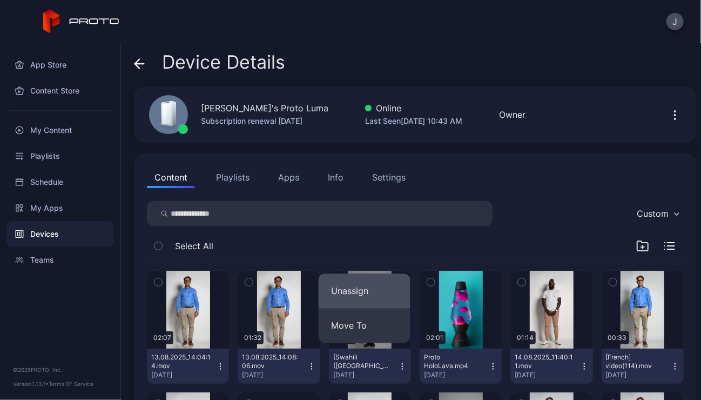
click at [383, 292] on button "Unassign" at bounding box center [365, 290] width 92 height 35
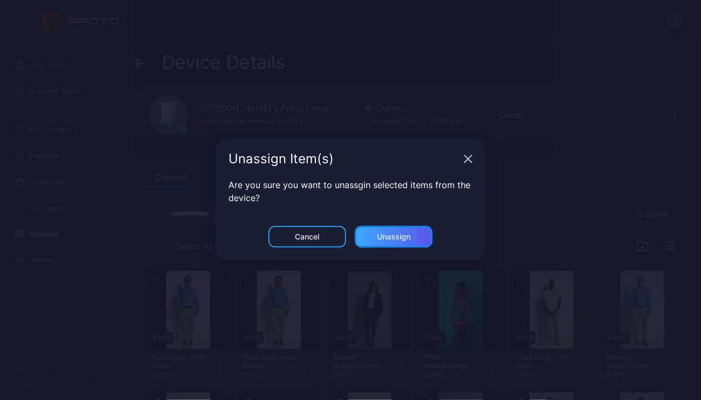
click at [397, 240] on div "Unassign" at bounding box center [393, 236] width 33 height 9
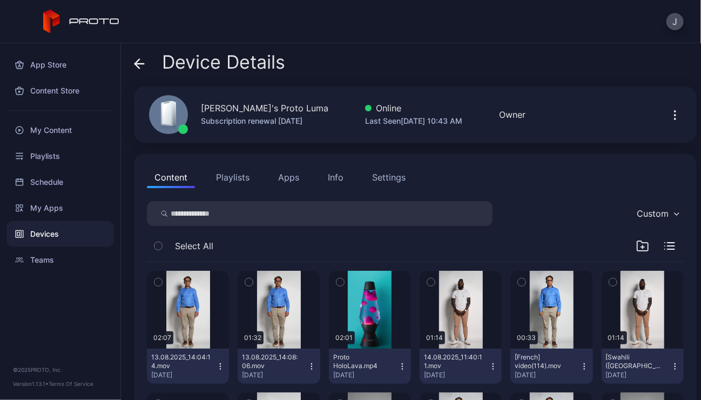
click at [482, 372] on button "14.08.2025_11:40:11.mov [DATE]" at bounding box center [460, 365] width 82 height 35
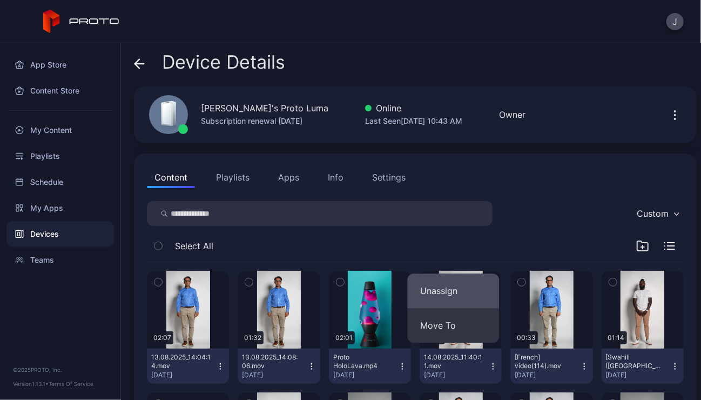
click at [453, 293] on button "Unassign" at bounding box center [453, 290] width 92 height 35
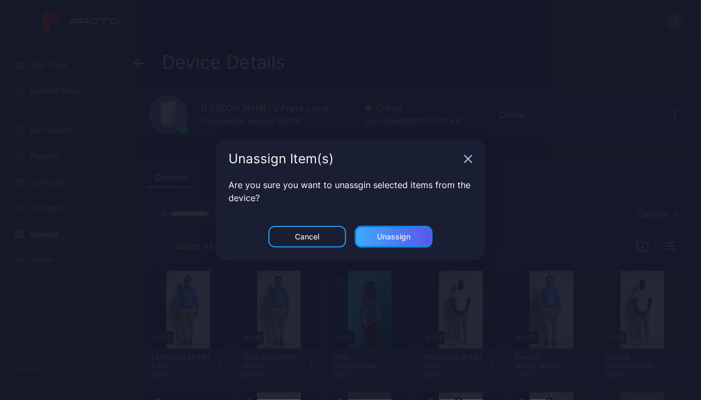
click at [402, 242] on div "Unassign" at bounding box center [394, 237] width 78 height 22
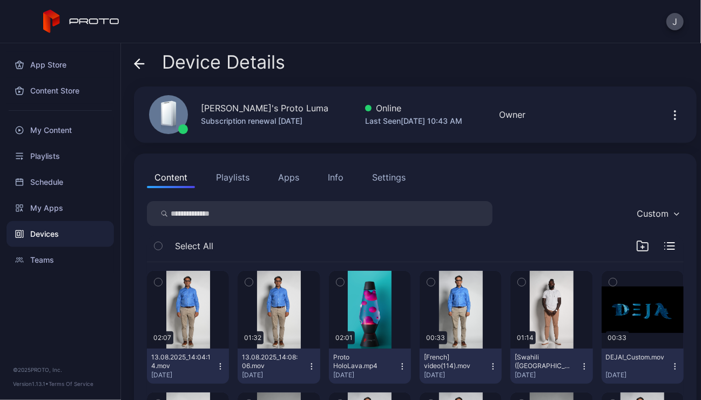
click at [580, 364] on icon "button" at bounding box center [584, 366] width 9 height 9
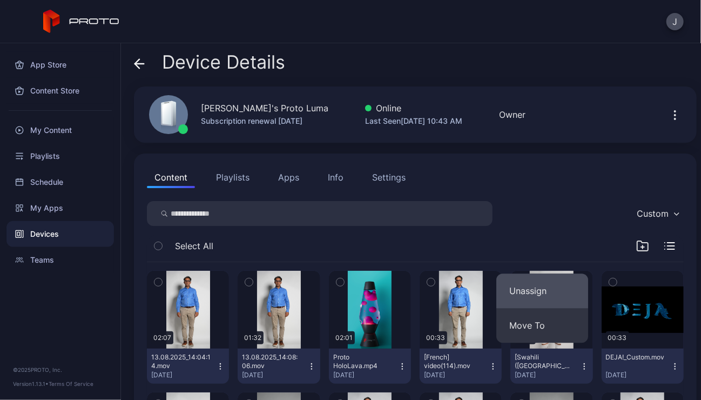
click at [550, 285] on button "Unassign" at bounding box center [542, 290] width 92 height 35
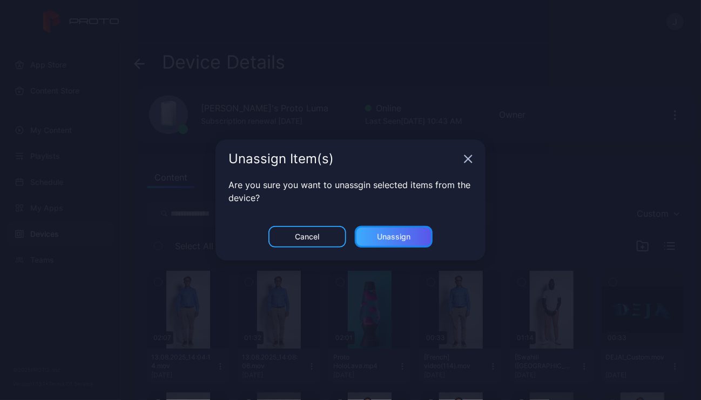
click at [407, 239] on div "Unassign" at bounding box center [393, 236] width 33 height 9
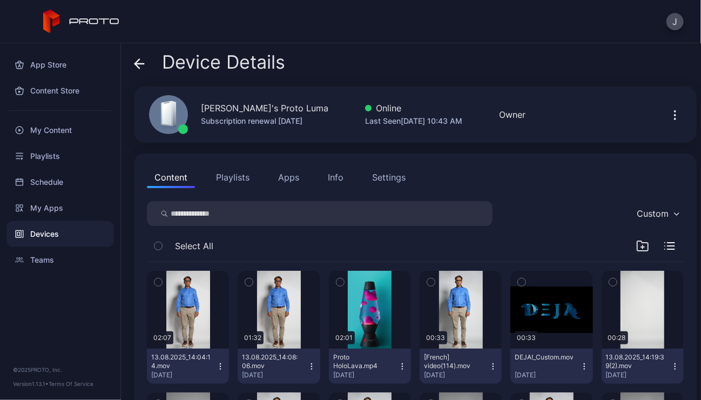
click at [580, 369] on icon "button" at bounding box center [584, 366] width 9 height 9
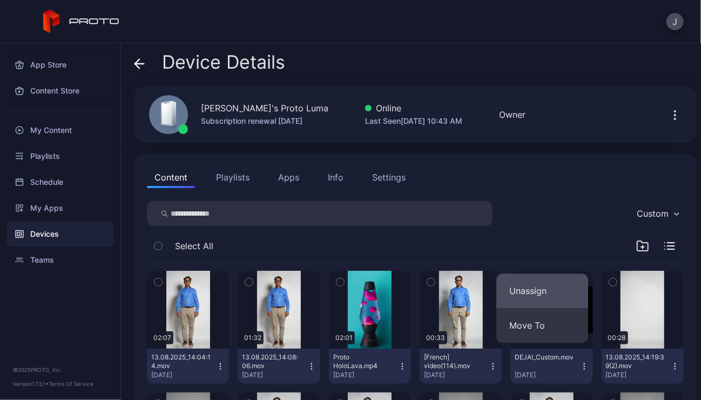
click at [539, 288] on button "Unassign" at bounding box center [542, 290] width 92 height 35
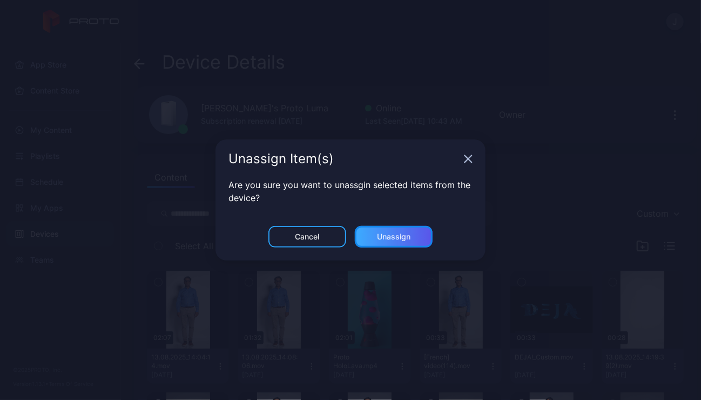
click at [395, 239] on div "Unassign" at bounding box center [393, 236] width 33 height 9
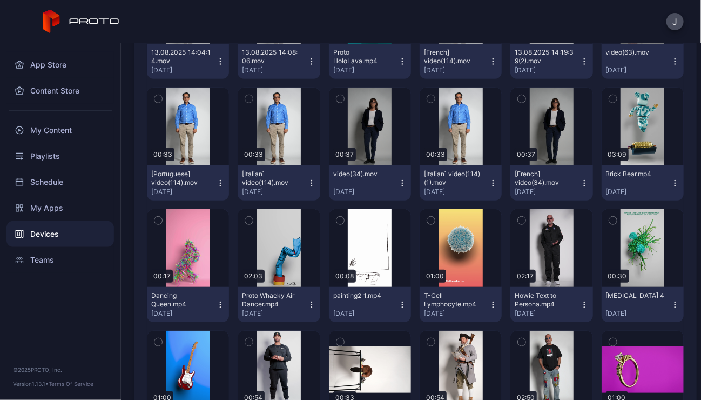
scroll to position [306, 0]
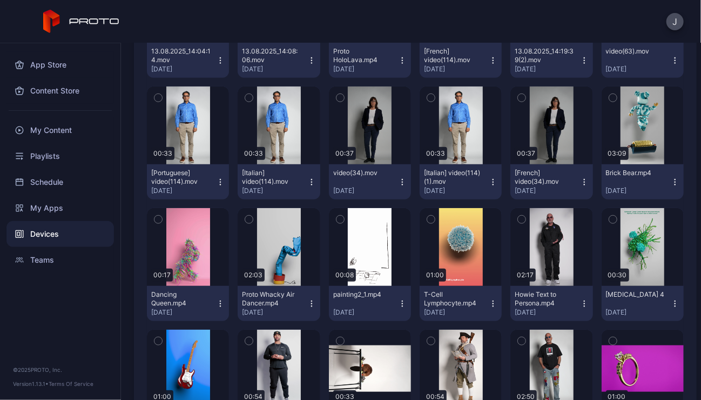
click at [398, 182] on icon "button" at bounding box center [402, 182] width 9 height 9
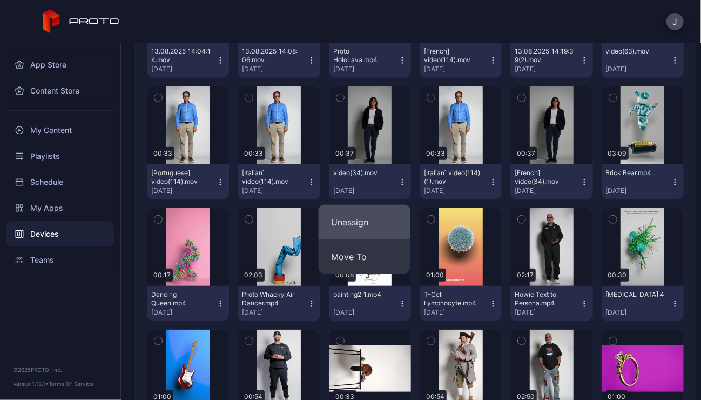
click at [365, 219] on button "Unassign" at bounding box center [365, 222] width 92 height 35
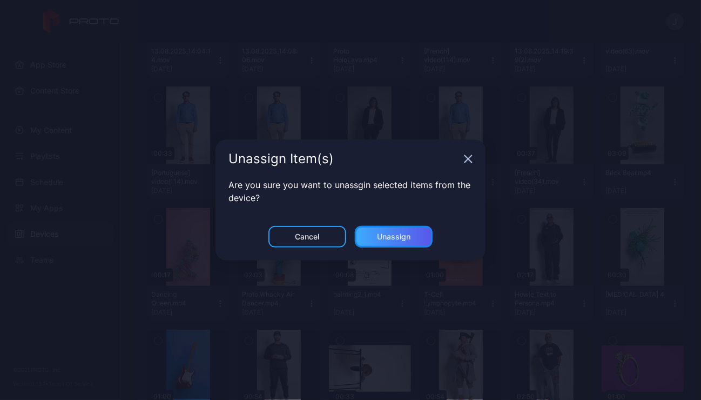
click at [394, 241] on div "Unassign" at bounding box center [394, 237] width 78 height 22
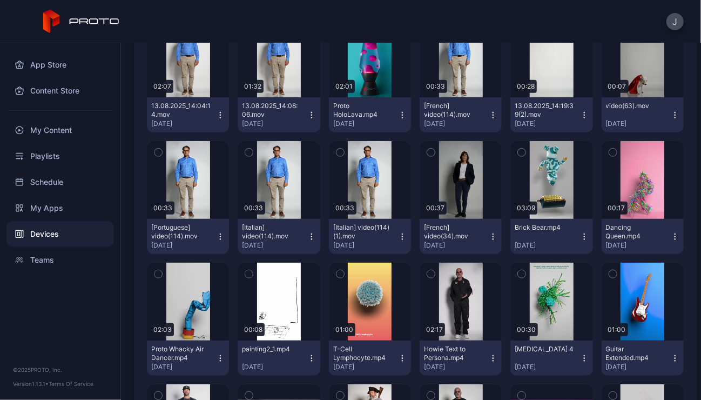
scroll to position [261, 0]
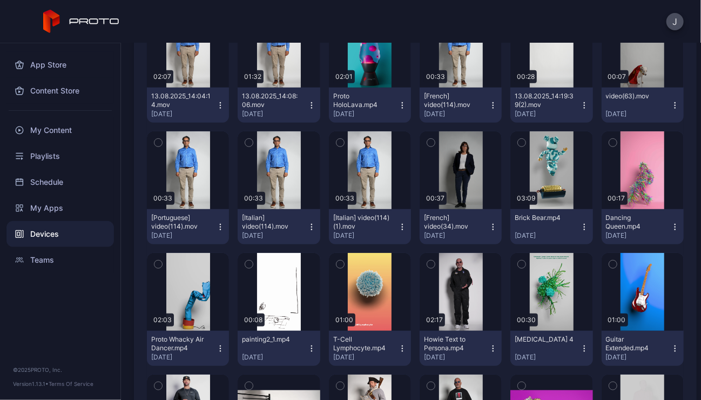
click at [489, 229] on icon "button" at bounding box center [493, 226] width 9 height 9
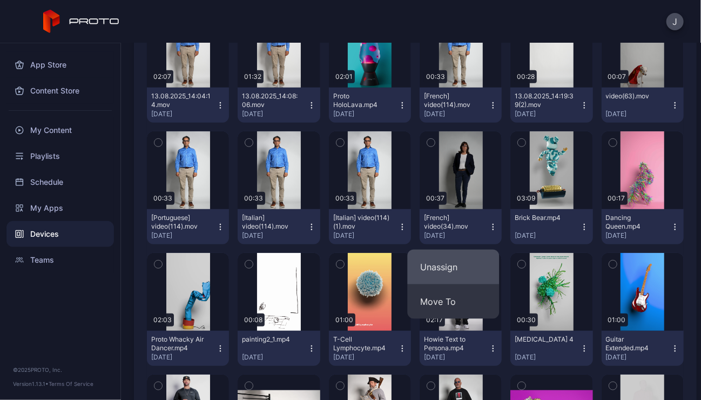
click at [459, 263] on button "Unassign" at bounding box center [453, 266] width 92 height 35
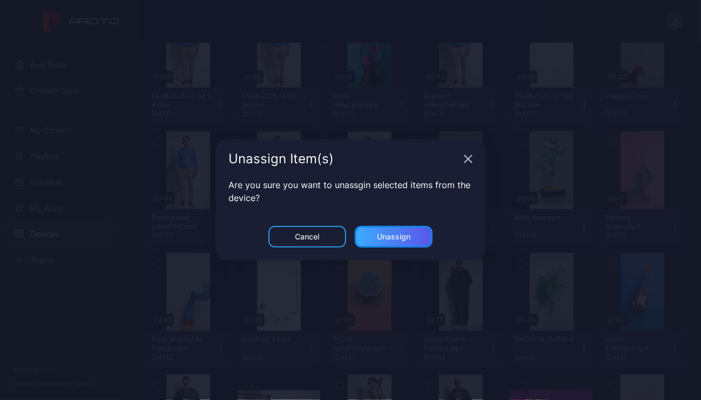
click at [410, 235] on div "Unassign" at bounding box center [393, 236] width 33 height 9
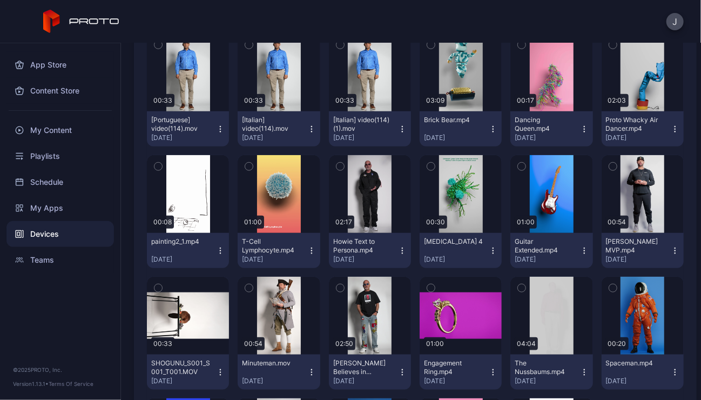
scroll to position [372, 0]
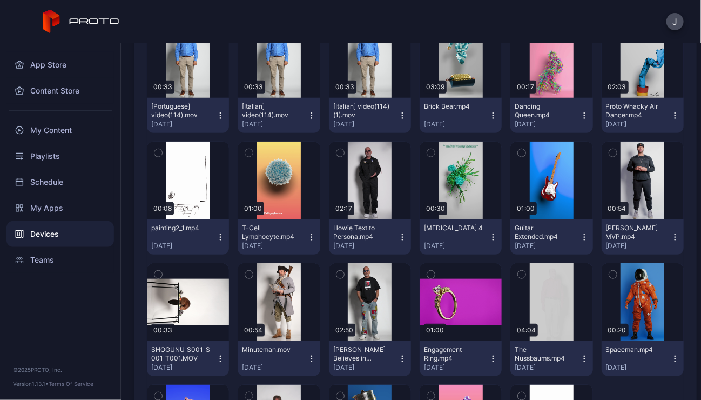
click at [580, 114] on icon "button" at bounding box center [584, 115] width 9 height 9
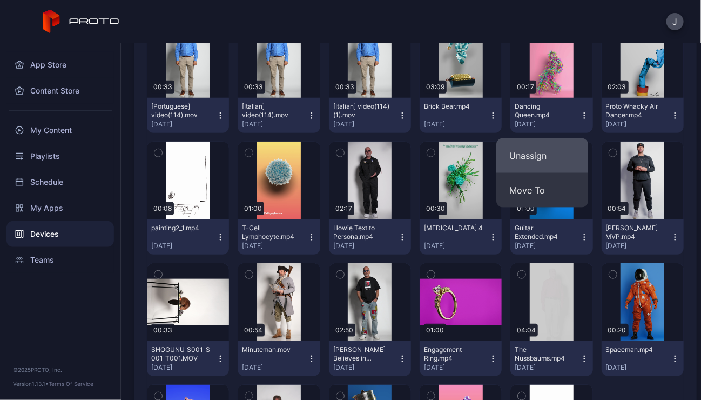
click at [528, 150] on button "Unassign" at bounding box center [542, 155] width 92 height 35
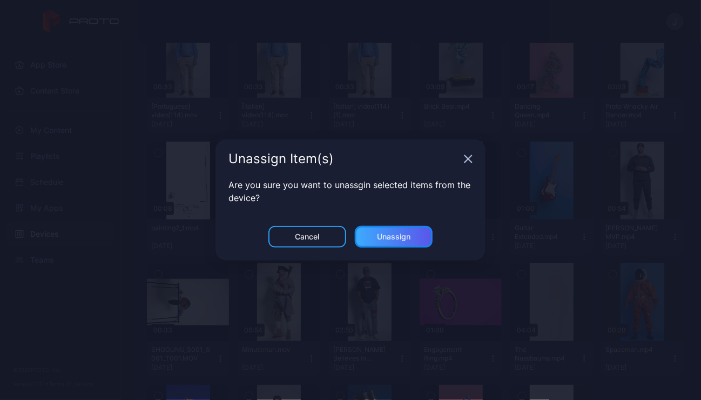
click at [415, 234] on div "Unassign" at bounding box center [394, 237] width 78 height 22
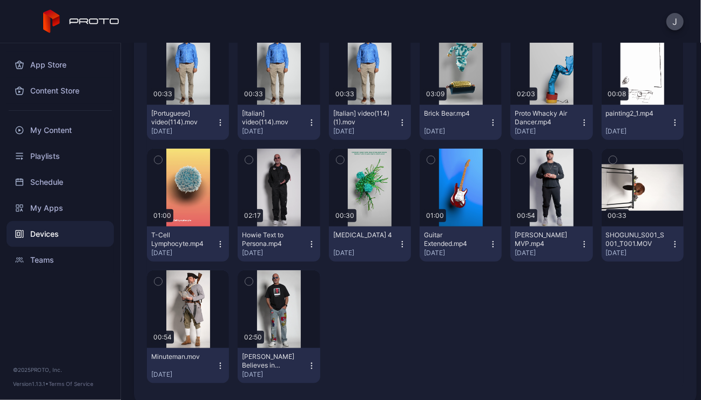
scroll to position [499, 0]
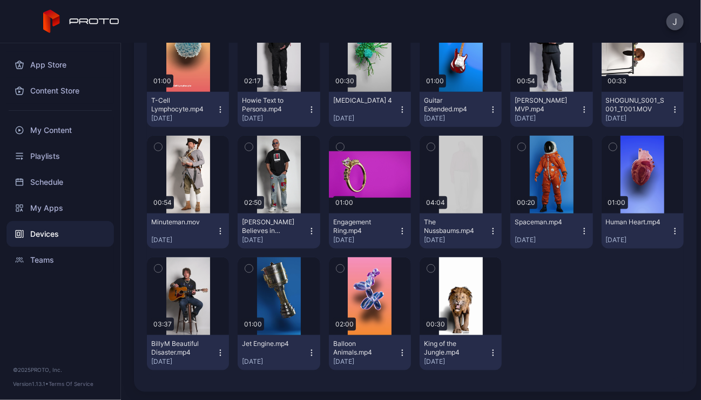
click at [671, 231] on icon "button" at bounding box center [675, 231] width 9 height 9
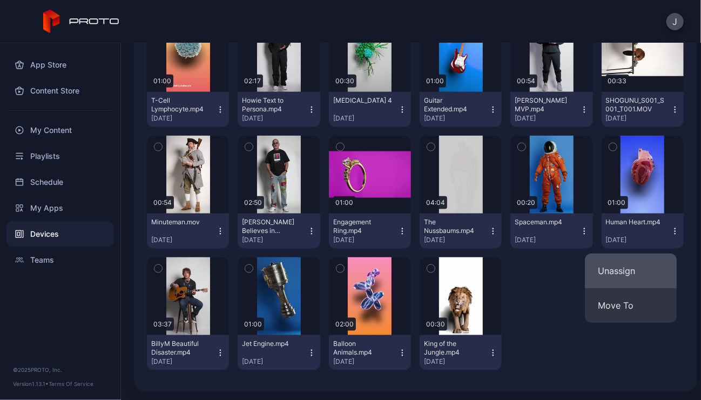
click at [620, 272] on button "Unassign" at bounding box center [631, 270] width 92 height 35
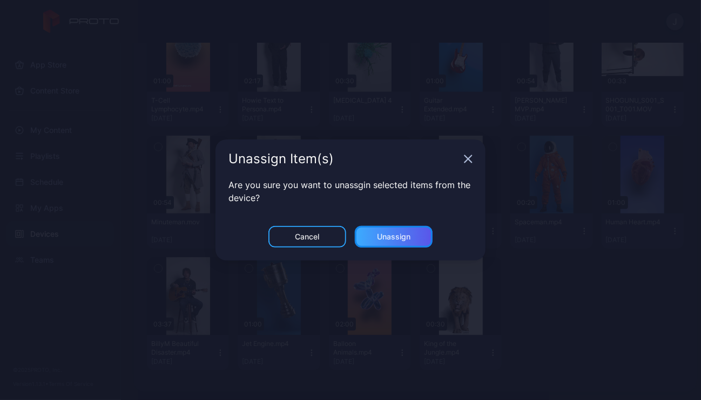
click at [410, 238] on div "Unassign" at bounding box center [394, 237] width 78 height 22
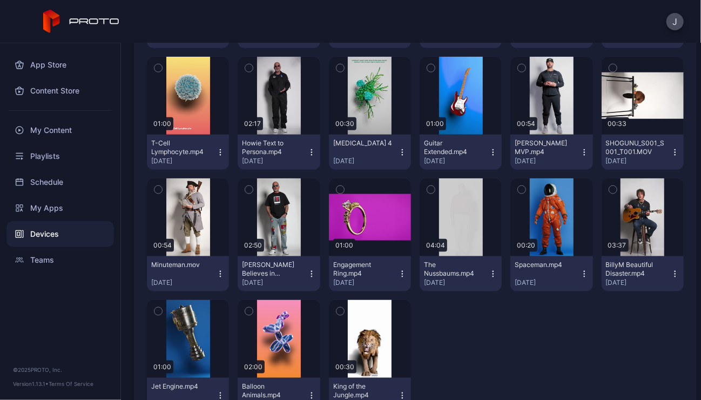
scroll to position [482, 0]
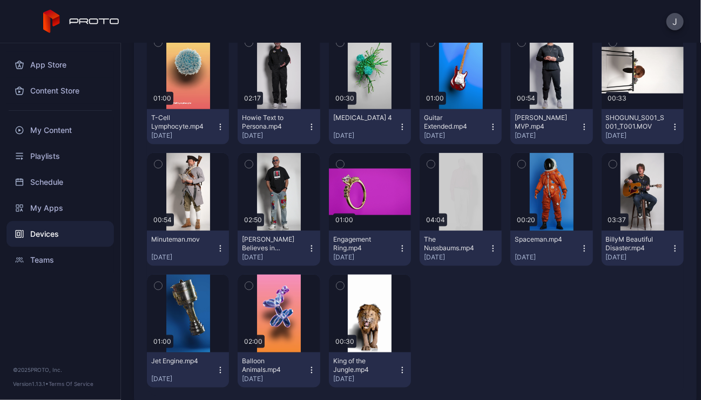
click at [398, 244] on icon "button" at bounding box center [402, 248] width 9 height 9
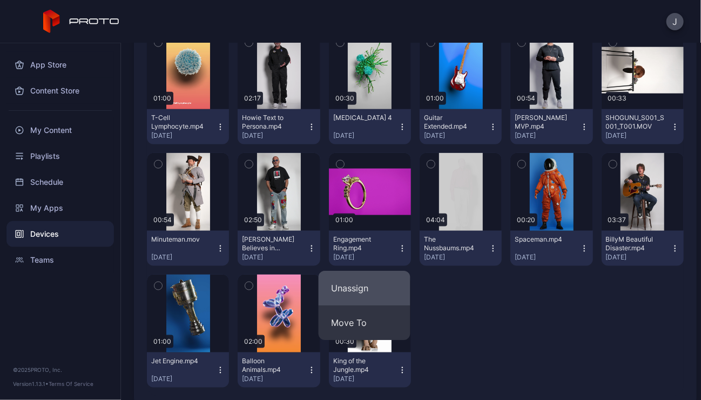
click at [350, 288] on button "Unassign" at bounding box center [365, 287] width 92 height 35
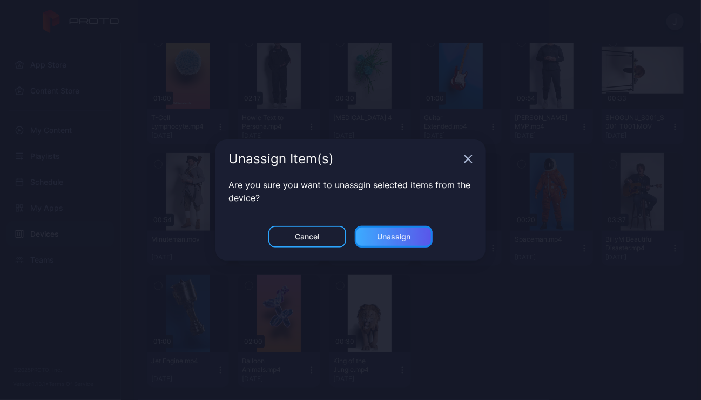
click at [409, 232] on div "Unassign" at bounding box center [393, 236] width 33 height 9
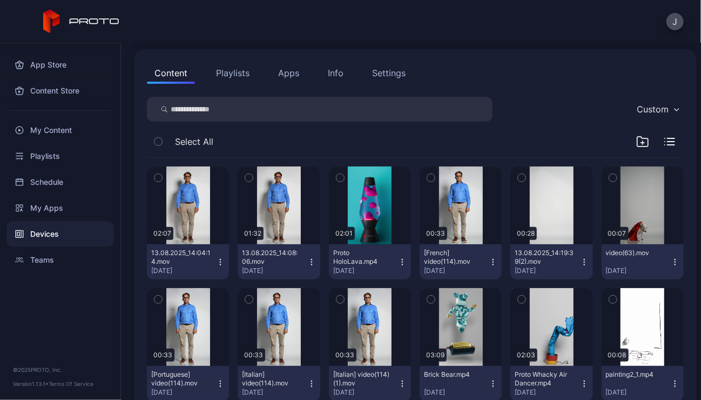
scroll to position [0, 0]
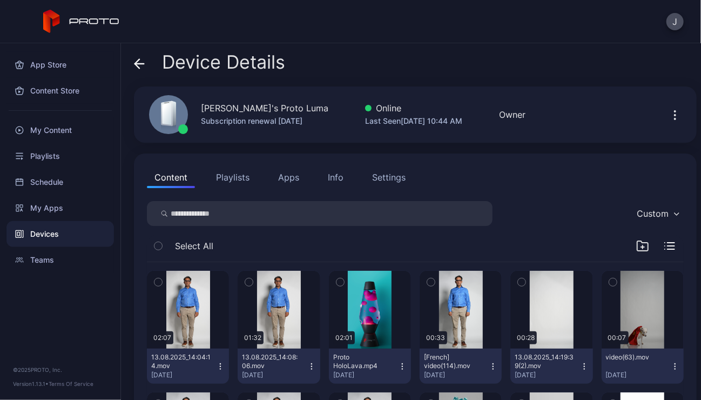
click at [138, 63] on icon at bounding box center [139, 63] width 11 height 11
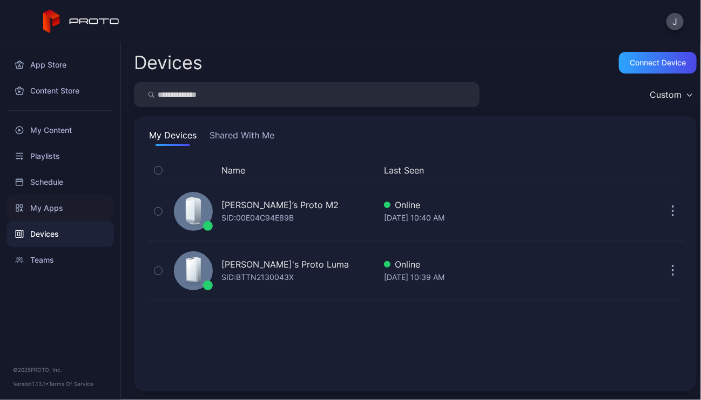
click at [57, 206] on div "My Apps" at bounding box center [59, 208] width 107 height 26
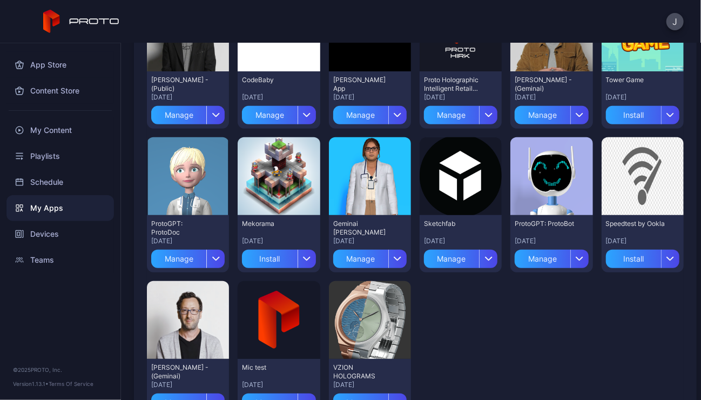
scroll to position [175, 0]
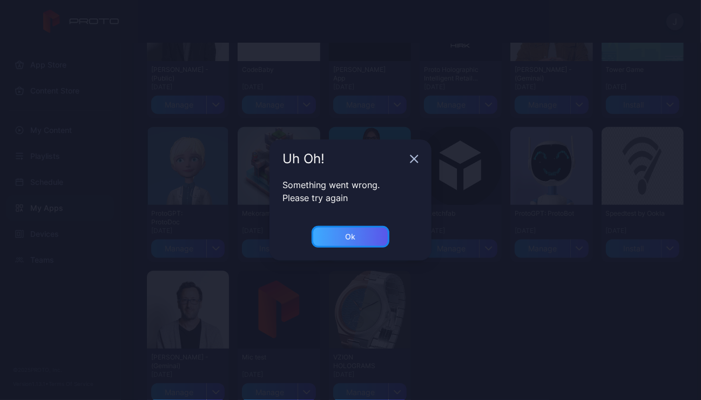
click at [351, 238] on div "Ok" at bounding box center [351, 236] width 10 height 9
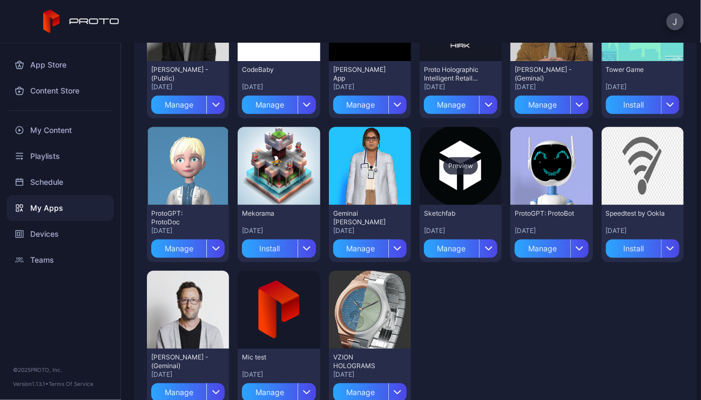
click at [449, 168] on div "Preview" at bounding box center [460, 165] width 35 height 17
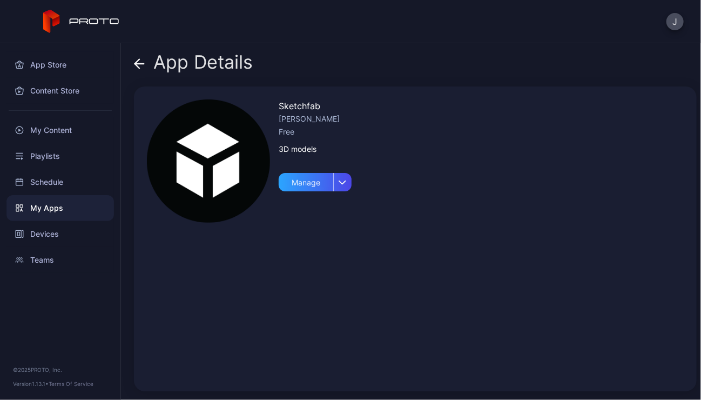
click at [164, 61] on div "App Details" at bounding box center [193, 65] width 119 height 26
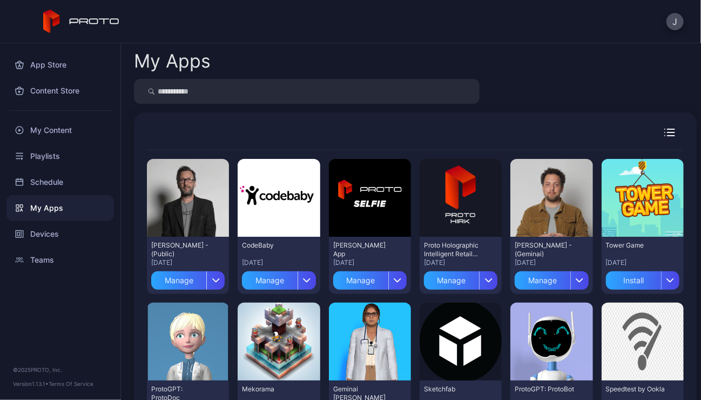
scroll to position [175, 0]
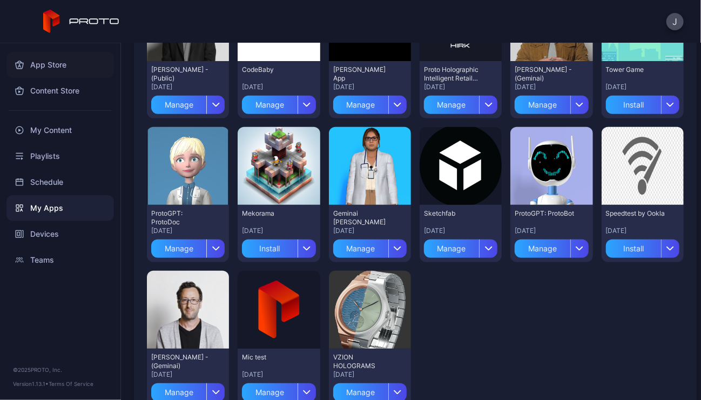
click at [56, 64] on div "App Store" at bounding box center [59, 65] width 107 height 26
